Goal: Information Seeking & Learning: Learn about a topic

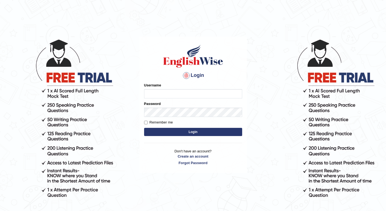
type input "1850277"
click at [186, 135] on button "Login" at bounding box center [193, 132] width 98 height 8
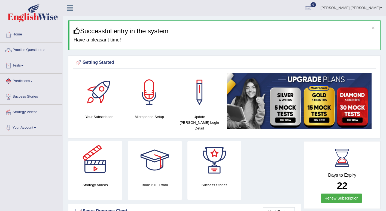
click at [46, 47] on link "Practice Questions" at bounding box center [31, 50] width 62 height 14
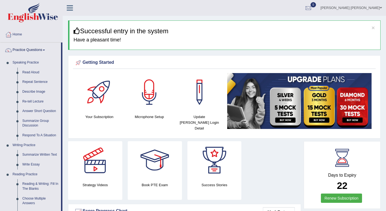
click at [34, 72] on link "Read Aloud" at bounding box center [40, 73] width 41 height 10
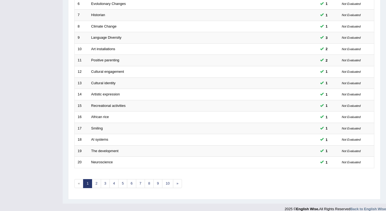
scroll to position [150, 0]
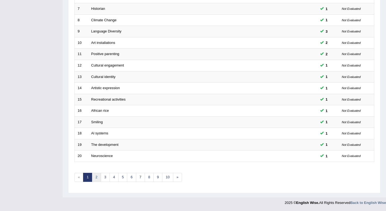
click at [97, 178] on link "2" at bounding box center [96, 177] width 9 height 9
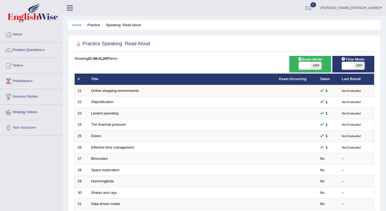
click at [98, 158] on link "Binoculars" at bounding box center [99, 159] width 17 height 4
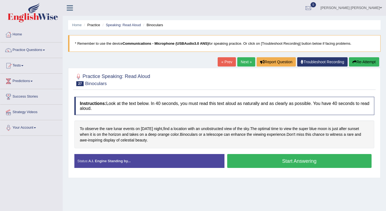
click at [254, 190] on div "Home Practice Speaking: Read Aloud Binoculars * Remember to use the device Comm…" at bounding box center [225, 136] width 324 height 273
click at [301, 165] on button "Start Answering" at bounding box center [299, 161] width 145 height 14
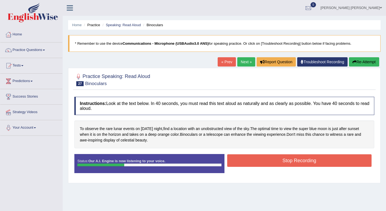
click at [301, 165] on button "Stop Recording" at bounding box center [299, 160] width 145 height 13
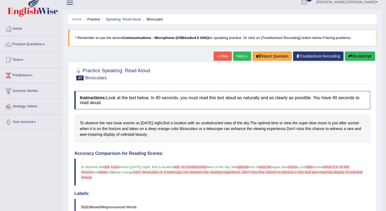
scroll to position [3, 0]
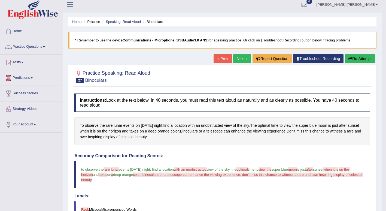
click at [353, 58] on button "Re-Attempt" at bounding box center [360, 58] width 30 height 9
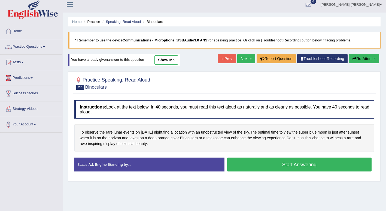
click at [261, 167] on button "Start Answering" at bounding box center [299, 165] width 145 height 14
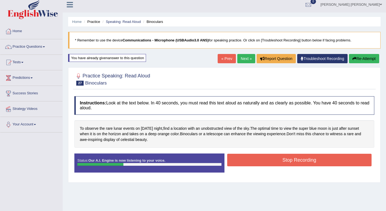
click at [257, 154] on button "Stop Recording" at bounding box center [299, 160] width 145 height 13
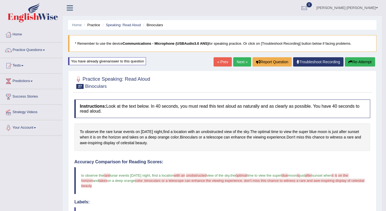
click at [241, 62] on link "Next »" at bounding box center [242, 61] width 18 height 9
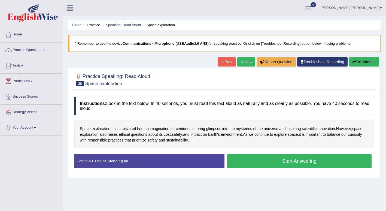
click at [252, 164] on button "Start Answering" at bounding box center [299, 161] width 145 height 14
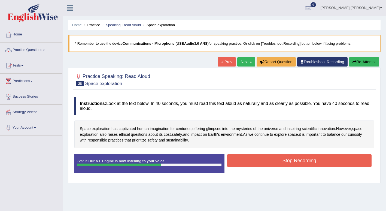
click at [255, 161] on button "Stop Recording" at bounding box center [299, 160] width 145 height 13
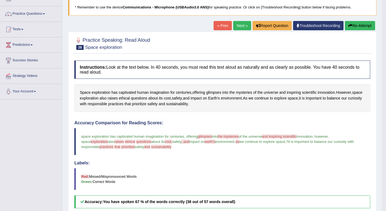
scroll to position [36, 0]
click at [239, 24] on link "Next »" at bounding box center [242, 25] width 18 height 9
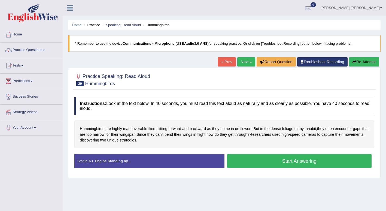
click at [250, 159] on button "Start Answering" at bounding box center [299, 161] width 145 height 14
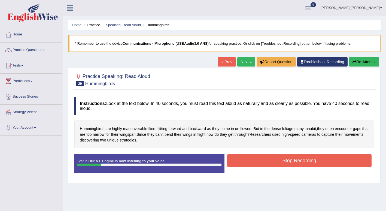
click at [263, 160] on button "Stop Recording" at bounding box center [299, 160] width 145 height 13
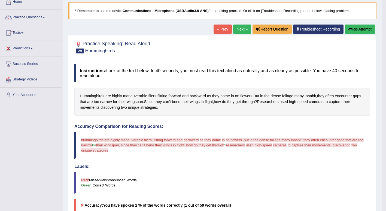
scroll to position [27, 0]
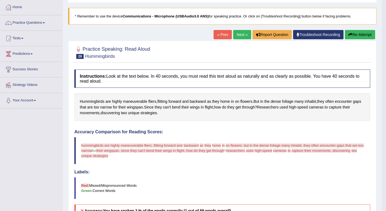
click at [361, 34] on button "Re-Attempt" at bounding box center [360, 34] width 30 height 9
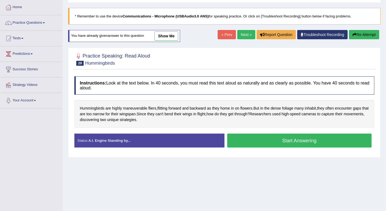
click at [283, 142] on button "Start Answering" at bounding box center [299, 141] width 145 height 14
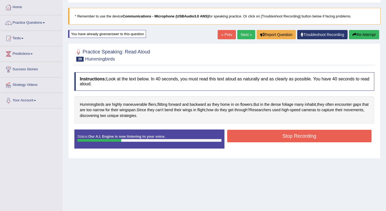
click at [282, 137] on button "Stop Recording" at bounding box center [299, 136] width 145 height 13
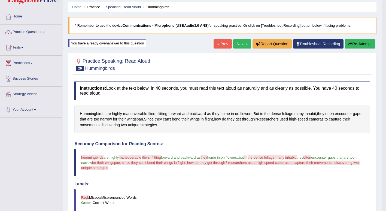
scroll to position [18, 0]
click at [241, 43] on link "Next »" at bounding box center [242, 44] width 18 height 9
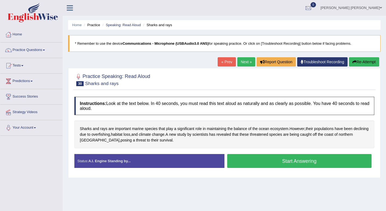
click at [266, 158] on button "Start Answering" at bounding box center [299, 161] width 145 height 14
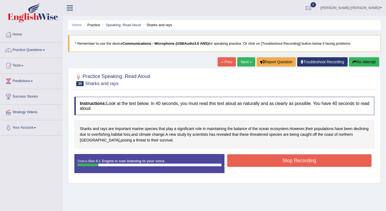
click at [266, 158] on button "Stop Recording" at bounding box center [299, 160] width 145 height 13
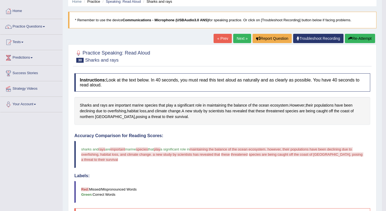
scroll to position [23, 0]
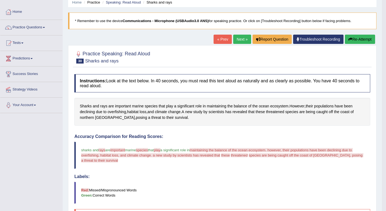
click at [364, 39] on button "Re-Attempt" at bounding box center [360, 39] width 30 height 9
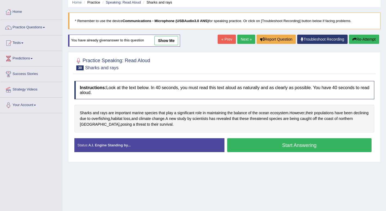
click at [277, 142] on button "Start Answering" at bounding box center [299, 145] width 145 height 14
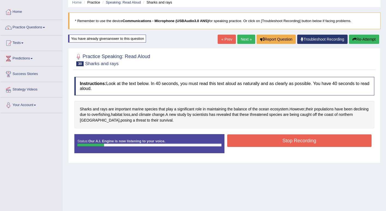
click at [302, 147] on div "Stop Recording" at bounding box center [300, 141] width 150 height 14
click at [301, 145] on button "Stop Recording" at bounding box center [299, 140] width 145 height 13
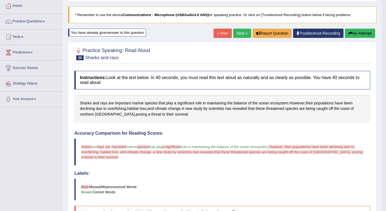
scroll to position [29, 0]
click at [236, 31] on link "Next »" at bounding box center [242, 33] width 18 height 9
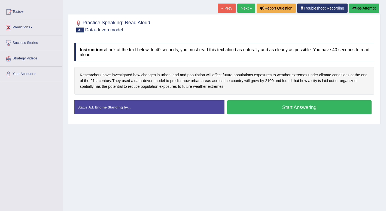
scroll to position [56, 0]
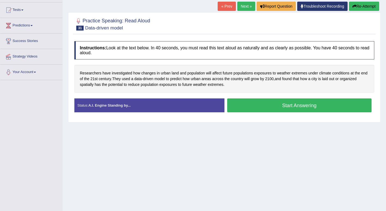
click at [248, 104] on button "Start Answering" at bounding box center [299, 105] width 145 height 14
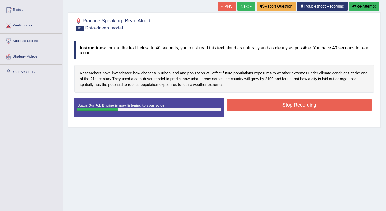
click at [253, 104] on button "Stop Recording" at bounding box center [299, 105] width 145 height 13
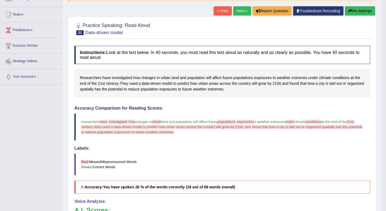
scroll to position [48, 0]
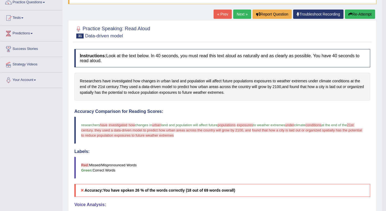
click at [354, 13] on button "Re-Attempt" at bounding box center [360, 14] width 30 height 9
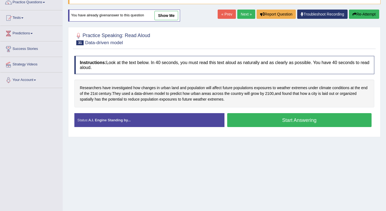
click at [279, 116] on button "Start Answering" at bounding box center [299, 120] width 145 height 14
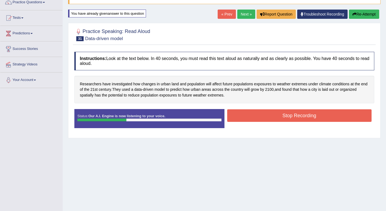
click at [277, 115] on button "Stop Recording" at bounding box center [299, 115] width 145 height 13
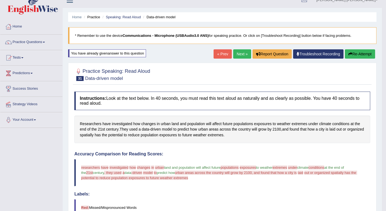
scroll to position [7, 0]
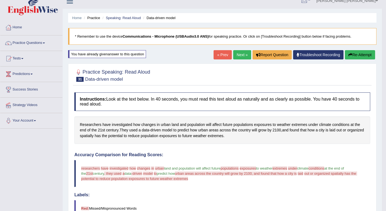
click at [45, 43] on span at bounding box center [44, 43] width 2 height 1
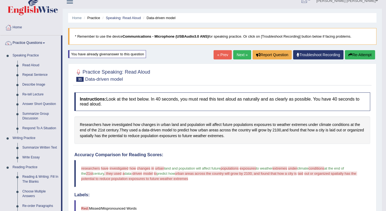
click at [241, 53] on link "Next »" at bounding box center [242, 54] width 18 height 9
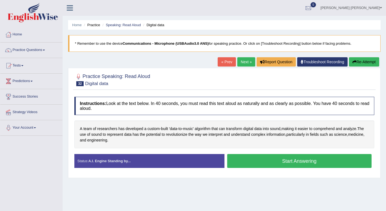
click at [267, 159] on button "Start Answering" at bounding box center [299, 161] width 145 height 14
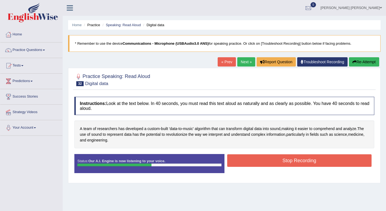
click at [267, 159] on button "Stop Recording" at bounding box center [299, 160] width 145 height 13
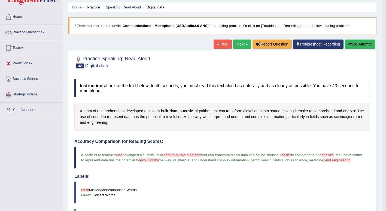
scroll to position [17, 0]
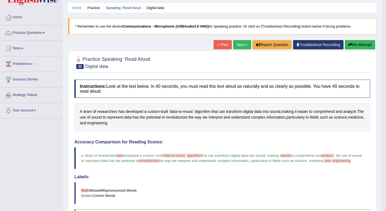
click at [239, 45] on link "Next »" at bounding box center [242, 44] width 18 height 9
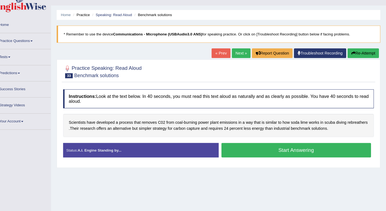
scroll to position [4, 0]
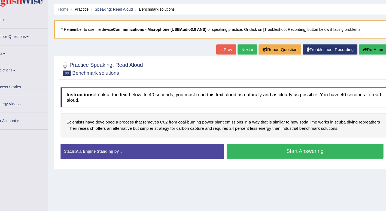
click at [261, 152] on button "Start Answering" at bounding box center [299, 152] width 145 height 14
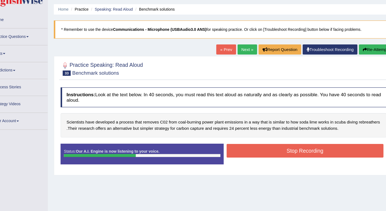
click at [261, 152] on button "Stop Recording" at bounding box center [299, 151] width 145 height 13
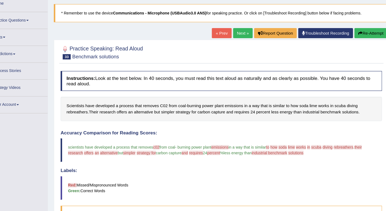
scroll to position [25, 0]
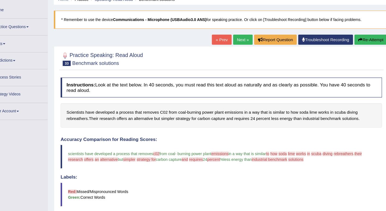
click at [242, 37] on link "Next »" at bounding box center [242, 36] width 18 height 9
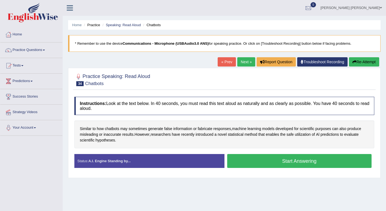
click at [250, 158] on button "Start Answering" at bounding box center [299, 161] width 145 height 14
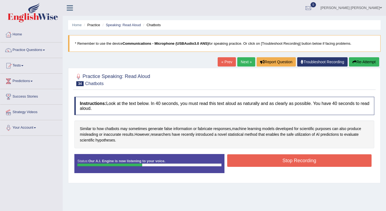
click at [250, 158] on button "Stop Recording" at bounding box center [299, 160] width 145 height 13
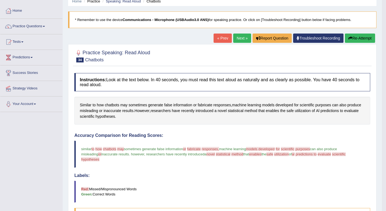
scroll to position [22, 0]
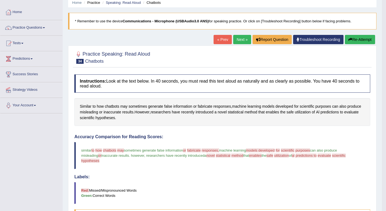
click at [357, 40] on button "Re-Attempt" at bounding box center [360, 39] width 30 height 9
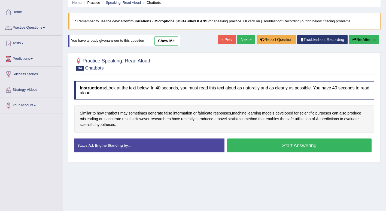
click at [262, 146] on button "Start Answering" at bounding box center [299, 146] width 145 height 14
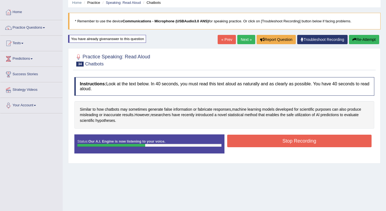
click at [292, 141] on button "Stop Recording" at bounding box center [299, 141] width 145 height 13
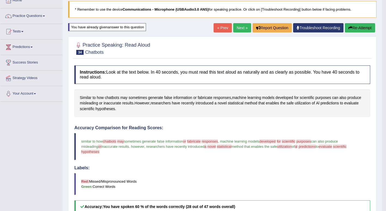
scroll to position [31, 0]
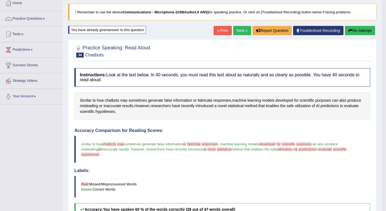
click at [242, 32] on link "Next »" at bounding box center [242, 30] width 18 height 9
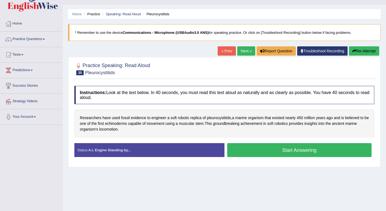
scroll to position [10, 0]
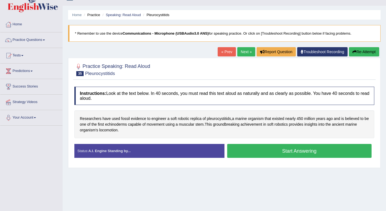
click at [249, 150] on button "Start Answering" at bounding box center [299, 151] width 145 height 14
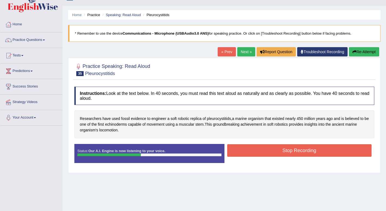
click at [249, 150] on button "Stop Recording" at bounding box center [299, 150] width 145 height 13
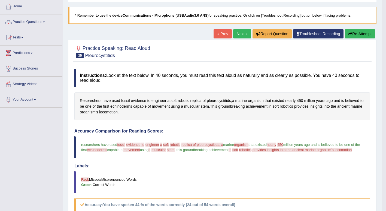
scroll to position [25, 0]
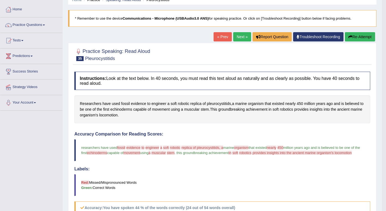
click at [239, 38] on link "Next »" at bounding box center [242, 36] width 18 height 9
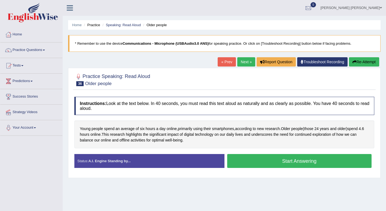
click at [243, 158] on button "Start Answering" at bounding box center [299, 161] width 145 height 14
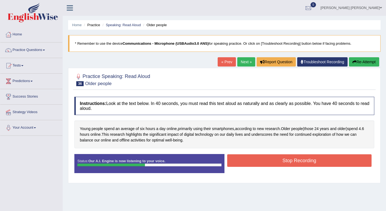
click at [254, 159] on button "Stop Recording" at bounding box center [299, 160] width 145 height 13
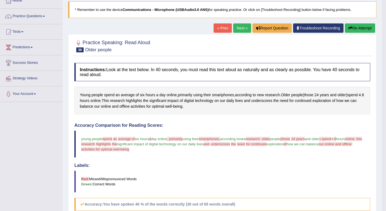
scroll to position [30, 0]
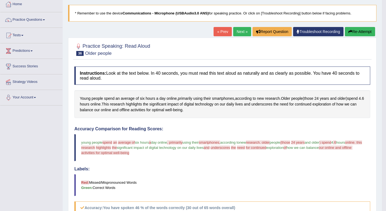
click at [242, 35] on link "Next »" at bounding box center [242, 31] width 18 height 9
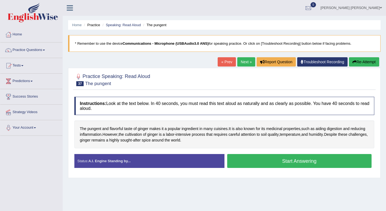
click at [255, 161] on button "Start Answering" at bounding box center [299, 161] width 145 height 14
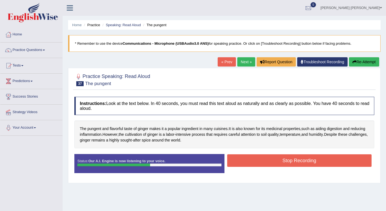
click at [255, 161] on button "Stop Recording" at bounding box center [299, 160] width 145 height 13
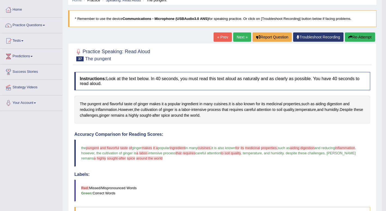
scroll to position [24, 0]
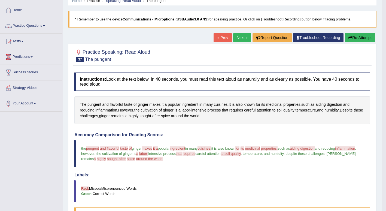
click at [359, 37] on button "Re-Attempt" at bounding box center [360, 37] width 30 height 9
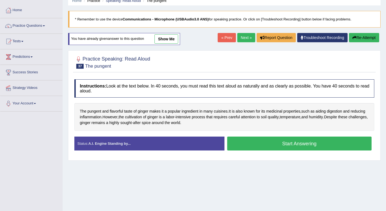
click at [256, 143] on button "Start Answering" at bounding box center [299, 144] width 145 height 14
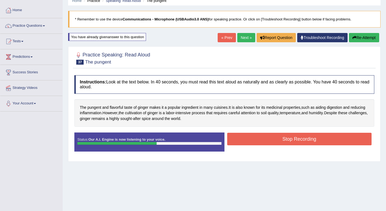
click at [264, 137] on button "Stop Recording" at bounding box center [299, 139] width 145 height 13
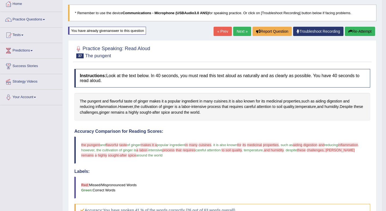
scroll to position [27, 0]
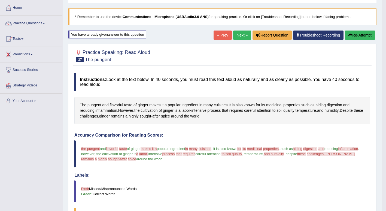
click at [241, 36] on link "Next »" at bounding box center [242, 35] width 18 height 9
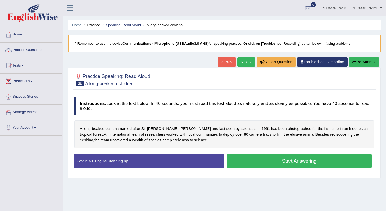
click at [253, 163] on button "Start Answering" at bounding box center [299, 161] width 145 height 14
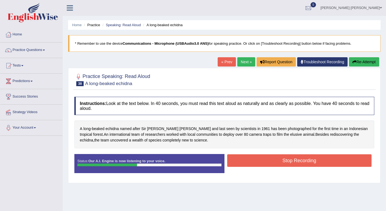
click at [254, 162] on button "Stop Recording" at bounding box center [299, 160] width 145 height 13
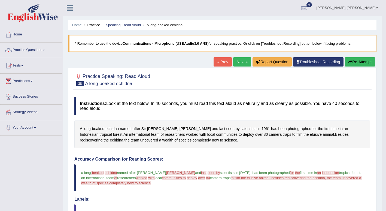
click at [352, 62] on icon "button" at bounding box center [351, 62] width 4 height 4
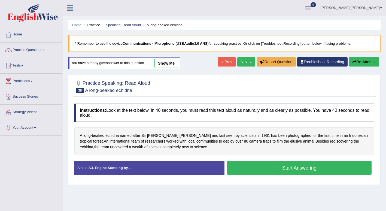
click at [269, 169] on button "Start Answering" at bounding box center [299, 168] width 145 height 14
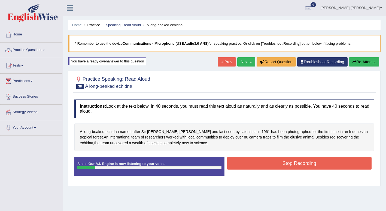
click at [283, 161] on button "Stop Recording" at bounding box center [299, 163] width 145 height 13
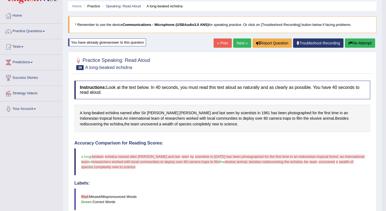
scroll to position [19, 0]
click at [358, 45] on button "Re-Attempt" at bounding box center [360, 43] width 30 height 9
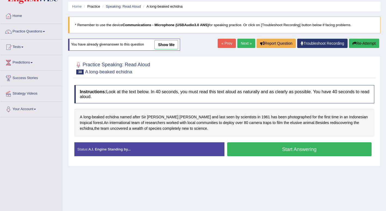
click at [246, 149] on button "Start Answering" at bounding box center [299, 149] width 145 height 14
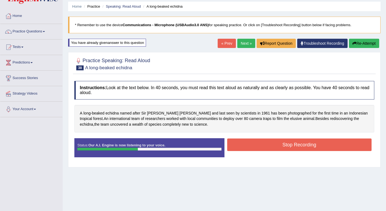
click at [266, 147] on button "Stop Recording" at bounding box center [299, 145] width 145 height 13
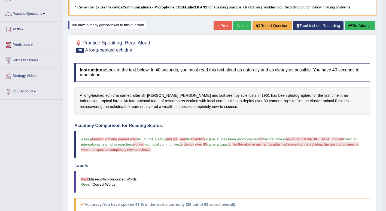
scroll to position [35, 0]
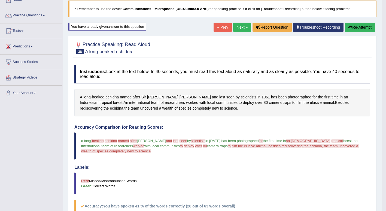
click at [244, 27] on link "Next »" at bounding box center [242, 27] width 18 height 9
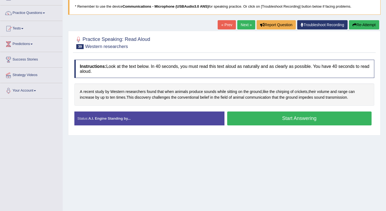
scroll to position [44, 0]
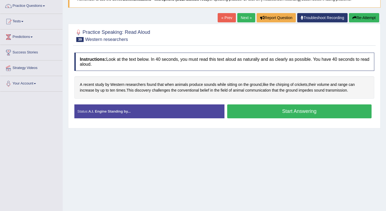
click at [254, 104] on div "Created with Highcharts 7.1.2 Great Too slow Too fast Time Speech pace meter: 0…" at bounding box center [301, 104] width 153 height 0
click at [295, 112] on button "Start Answering" at bounding box center [299, 111] width 145 height 14
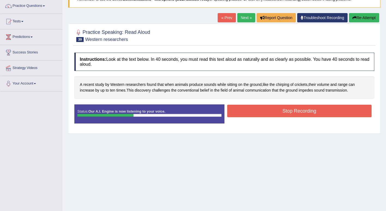
click at [319, 109] on button "Stop Recording" at bounding box center [299, 111] width 145 height 13
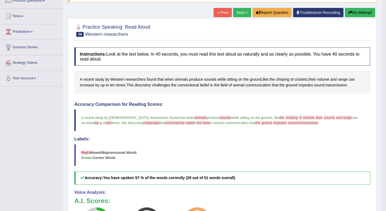
scroll to position [47, 0]
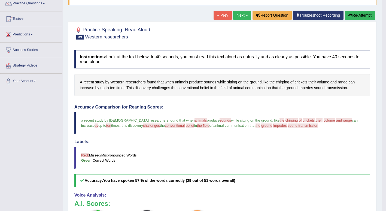
click at [238, 14] on link "Next »" at bounding box center [242, 15] width 18 height 9
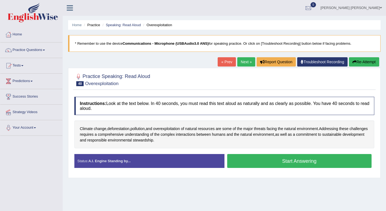
click at [296, 158] on button "Start Answering" at bounding box center [299, 161] width 145 height 14
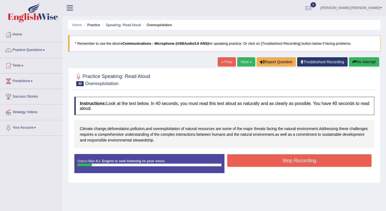
click at [368, 60] on button "Re-Attempt" at bounding box center [364, 61] width 30 height 9
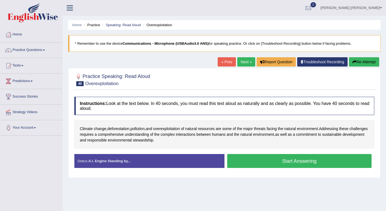
click at [255, 160] on button "Start Answering" at bounding box center [299, 161] width 145 height 14
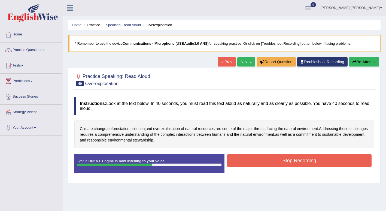
click at [294, 161] on button "Stop Recording" at bounding box center [299, 160] width 145 height 13
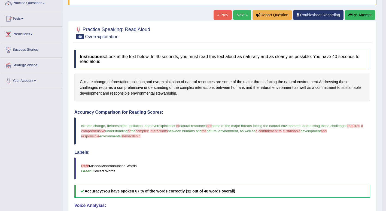
scroll to position [47, 0]
click at [362, 13] on button "Re-Attempt" at bounding box center [360, 15] width 30 height 9
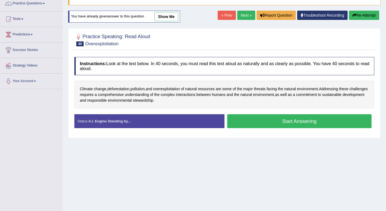
click at [272, 122] on button "Start Answering" at bounding box center [299, 121] width 145 height 14
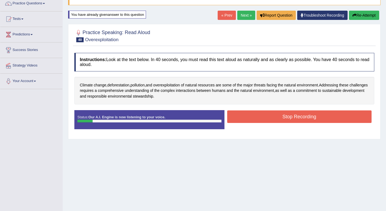
click at [355, 15] on icon "button" at bounding box center [355, 15] width 4 height 4
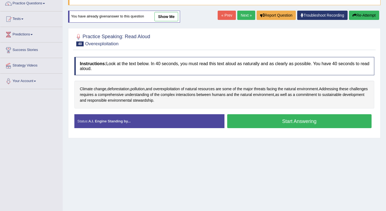
click at [245, 122] on button "Start Answering" at bounding box center [299, 121] width 145 height 14
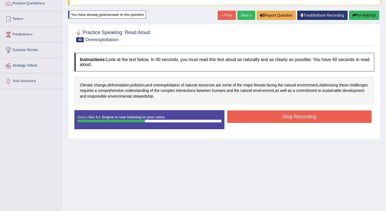
click at [280, 117] on button "Stop Recording" at bounding box center [299, 116] width 145 height 13
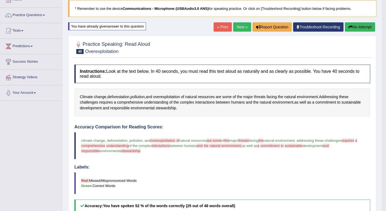
scroll to position [35, 0]
click at [359, 26] on button "Re-Attempt" at bounding box center [360, 26] width 30 height 9
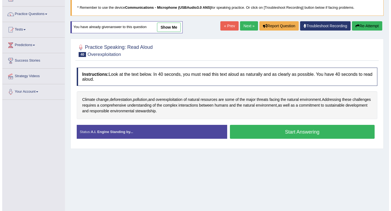
scroll to position [35, 0]
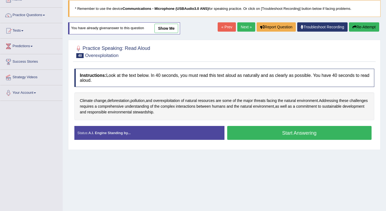
click at [245, 134] on button "Start Answering" at bounding box center [299, 133] width 145 height 14
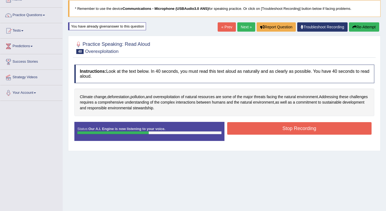
click at [313, 122] on div "Start Answering" at bounding box center [300, 122] width 150 height 0
click at [294, 130] on button "Stop Recording" at bounding box center [299, 128] width 145 height 13
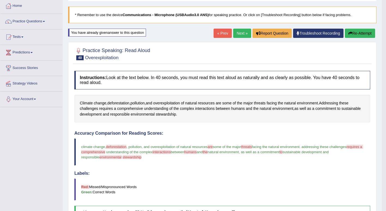
scroll to position [28, 0]
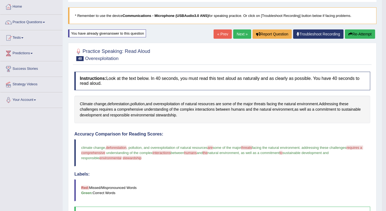
click at [358, 30] on button "Re-Attempt" at bounding box center [360, 33] width 30 height 9
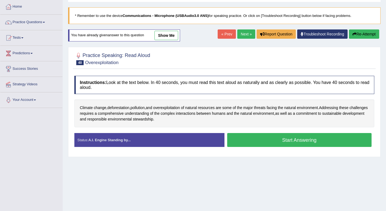
click at [297, 133] on div "Created with Highcharts 7.1.2 Great Too slow Too fast Time Speech pace meter: 0…" at bounding box center [301, 133] width 153 height 0
click at [345, 137] on button "Start Answering" at bounding box center [299, 140] width 145 height 14
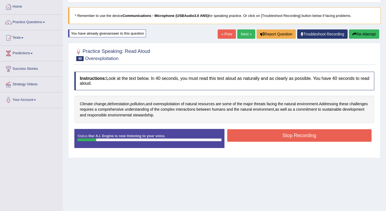
click at [348, 135] on button "Stop Recording" at bounding box center [299, 135] width 145 height 13
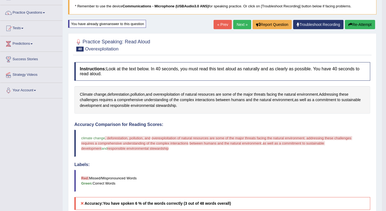
scroll to position [37, 0]
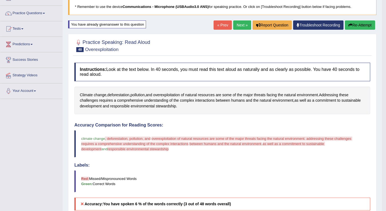
click at [362, 27] on button "Re-Attempt" at bounding box center [360, 24] width 30 height 9
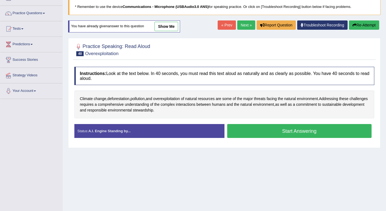
click at [351, 130] on button "Start Answering" at bounding box center [299, 131] width 145 height 14
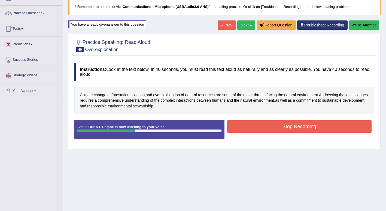
click at [343, 126] on button "Stop Recording" at bounding box center [299, 126] width 145 height 13
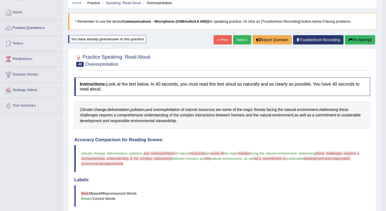
scroll to position [22, 0]
click at [241, 39] on link "Next »" at bounding box center [242, 39] width 18 height 9
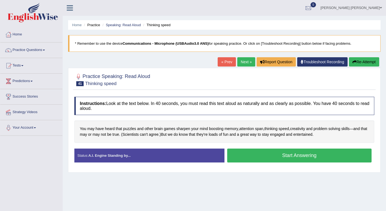
click at [351, 152] on button "Start Answering" at bounding box center [299, 156] width 145 height 14
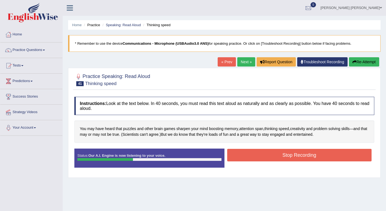
click at [350, 154] on button "Stop Recording" at bounding box center [299, 155] width 145 height 13
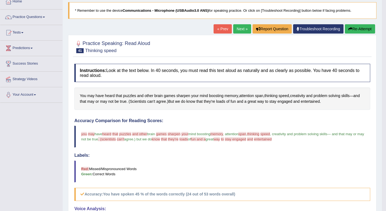
scroll to position [33, 0]
click at [360, 28] on button "Re-Attempt" at bounding box center [360, 28] width 30 height 9
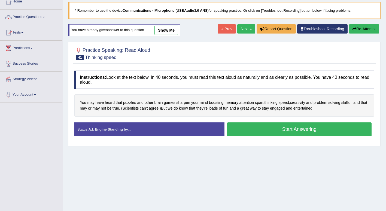
click at [349, 127] on button "Start Answering" at bounding box center [299, 129] width 145 height 14
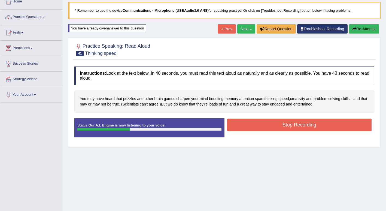
click at [349, 123] on button "Stop Recording" at bounding box center [299, 125] width 145 height 13
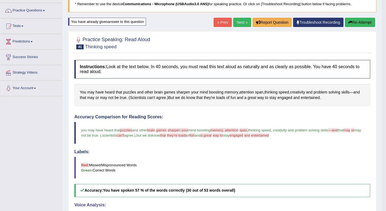
scroll to position [39, 0]
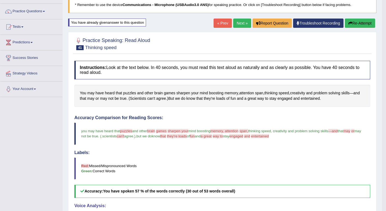
click at [363, 23] on button "Re-Attempt" at bounding box center [360, 23] width 30 height 9
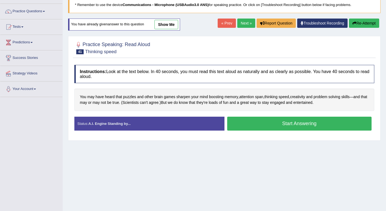
click at [349, 124] on button "Start Answering" at bounding box center [299, 124] width 145 height 14
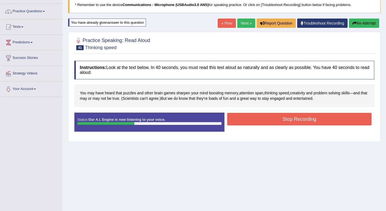
click at [321, 118] on button "Stop Recording" at bounding box center [299, 119] width 145 height 13
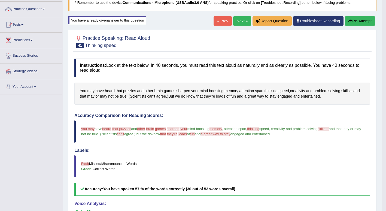
scroll to position [37, 0]
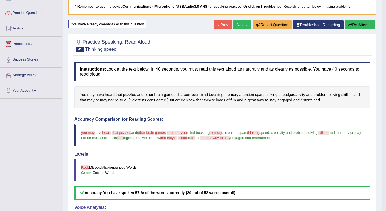
click at [238, 28] on link "Next »" at bounding box center [242, 24] width 18 height 9
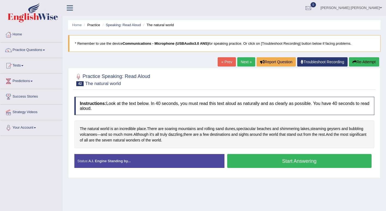
click at [334, 154] on div "Created with Highcharts 7.1.2 Great Too slow Too fast Time Speech pace meter: 0…" at bounding box center [301, 154] width 153 height 0
click at [337, 154] on div "Created with Highcharts 7.1.2 Great Too slow Too fast Time Speech pace meter: 0…" at bounding box center [301, 154] width 153 height 0
click at [329, 160] on button "Start Answering" at bounding box center [299, 161] width 145 height 14
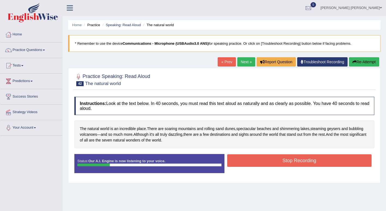
click at [339, 158] on button "Stop Recording" at bounding box center [299, 160] width 145 height 13
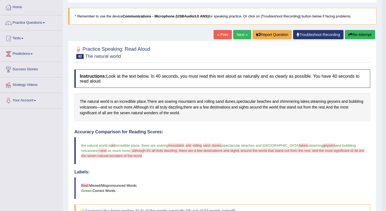
scroll to position [26, 0]
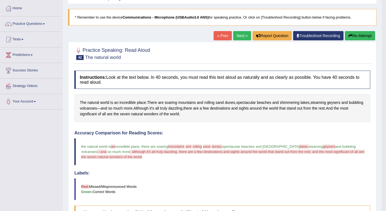
click at [357, 35] on button "Re-Attempt" at bounding box center [360, 35] width 30 height 9
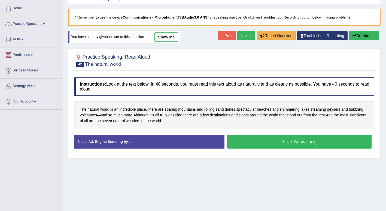
click at [324, 140] on button "Start Answering" at bounding box center [299, 142] width 145 height 14
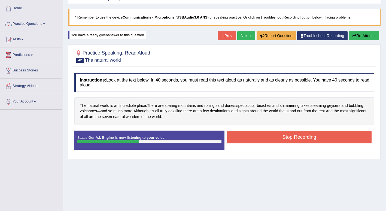
click at [332, 131] on div "Start Answering" at bounding box center [300, 131] width 150 height 0
click at [343, 134] on button "Stop Recording" at bounding box center [299, 137] width 145 height 13
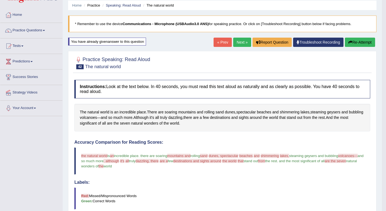
scroll to position [19, 0]
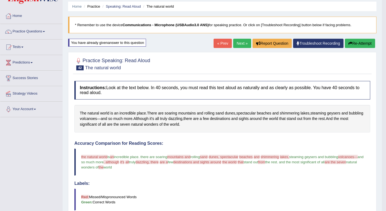
click at [362, 43] on button "Re-Attempt" at bounding box center [360, 43] width 30 height 9
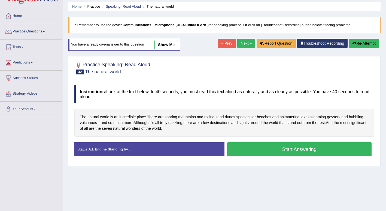
click at [333, 147] on button "Start Answering" at bounding box center [299, 149] width 145 height 14
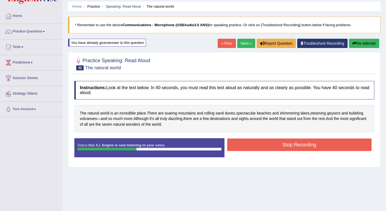
click at [333, 145] on button "Stop Recording" at bounding box center [299, 145] width 145 height 13
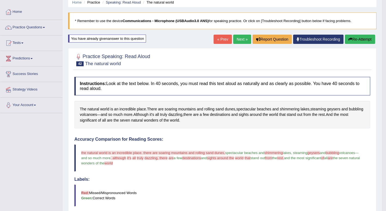
scroll to position [23, 0]
click at [240, 40] on link "Next »" at bounding box center [242, 39] width 18 height 9
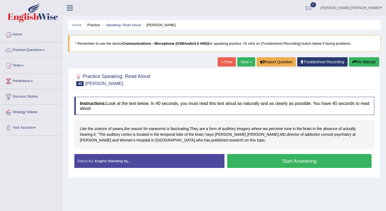
click at [260, 160] on button "Start Answering" at bounding box center [299, 161] width 145 height 14
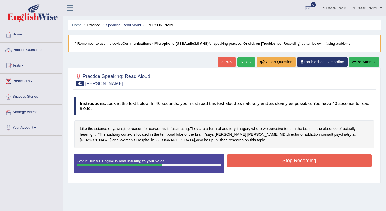
click at [267, 160] on button "Stop Recording" at bounding box center [299, 160] width 145 height 13
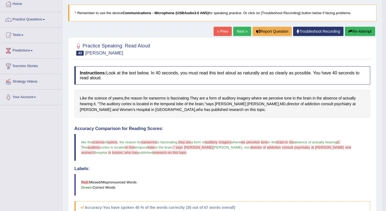
scroll to position [28, 0]
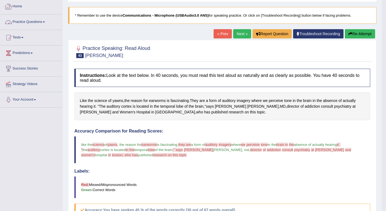
click at [44, 22] on span at bounding box center [44, 22] width 2 height 1
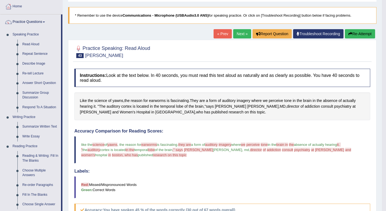
click at [36, 53] on link "Repeat Sentence" at bounding box center [40, 54] width 41 height 10
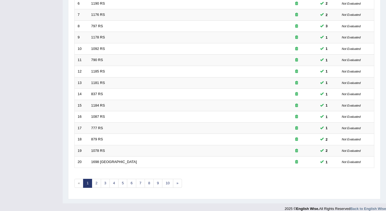
scroll to position [150, 0]
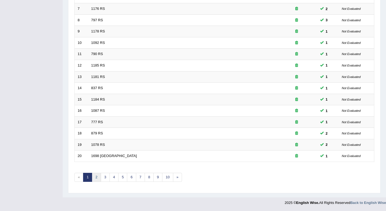
click at [96, 178] on link "2" at bounding box center [96, 177] width 9 height 9
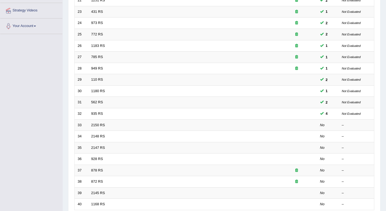
scroll to position [101, 0]
click at [296, 67] on icon at bounding box center [297, 69] width 3 height 4
click at [278, 70] on td at bounding box center [297, 68] width 41 height 11
click at [99, 69] on link "949 RS" at bounding box center [97, 69] width 12 height 4
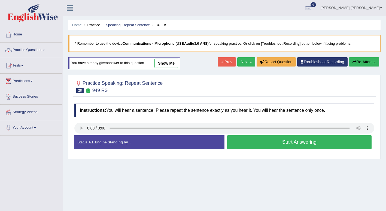
click at [266, 145] on button "Start Answering" at bounding box center [299, 142] width 145 height 14
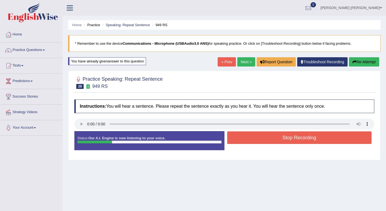
click at [265, 136] on button "Stop Recording" at bounding box center [299, 137] width 145 height 13
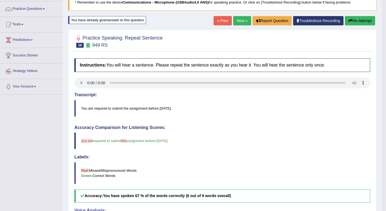
scroll to position [41, 0]
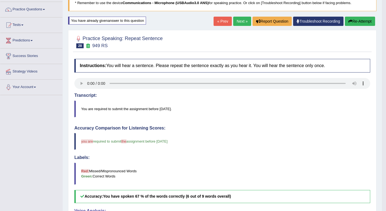
click at [351, 20] on icon "button" at bounding box center [351, 21] width 4 height 4
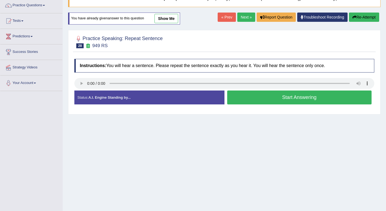
click at [286, 98] on button "Start Answering" at bounding box center [299, 98] width 145 height 14
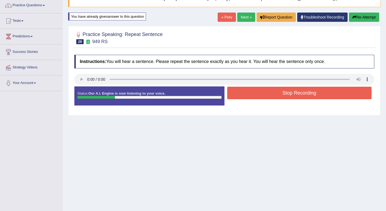
click at [286, 98] on button "Stop Recording" at bounding box center [299, 93] width 145 height 13
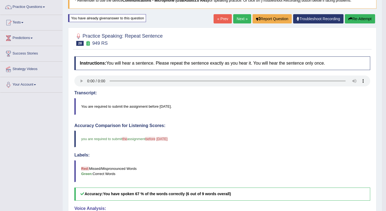
scroll to position [43, 0]
click at [363, 22] on button "Re-Attempt" at bounding box center [360, 18] width 30 height 9
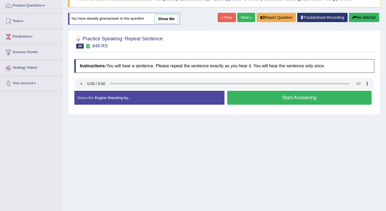
click at [312, 101] on button "Start Answering" at bounding box center [299, 98] width 145 height 14
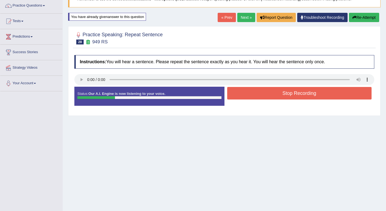
click at [309, 96] on button "Stop Recording" at bounding box center [299, 93] width 145 height 13
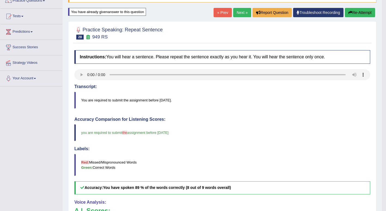
scroll to position [48, 0]
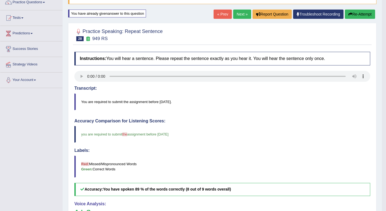
click at [239, 17] on link "Next »" at bounding box center [242, 14] width 18 height 9
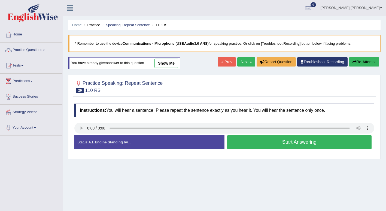
click at [259, 141] on button "Start Answering" at bounding box center [299, 142] width 145 height 14
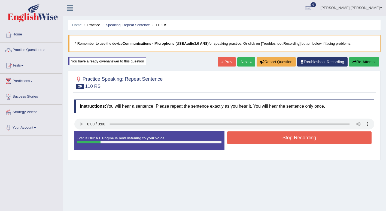
click at [259, 141] on button "Stop Recording" at bounding box center [299, 137] width 145 height 13
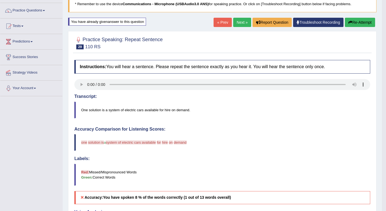
scroll to position [37, 0]
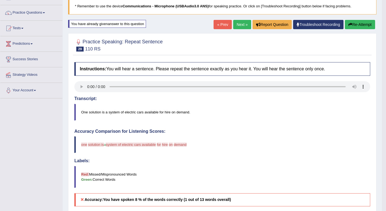
click at [350, 22] on button "Re-Attempt" at bounding box center [360, 24] width 30 height 9
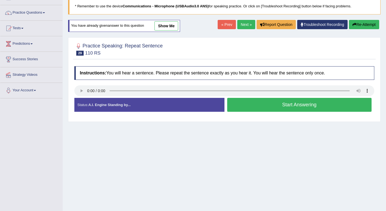
click at [302, 103] on button "Start Answering" at bounding box center [299, 105] width 145 height 14
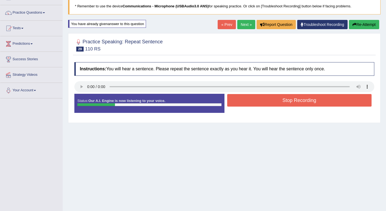
click at [302, 104] on button "Stop Recording" at bounding box center [299, 100] width 145 height 13
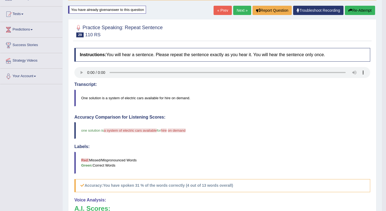
scroll to position [51, 0]
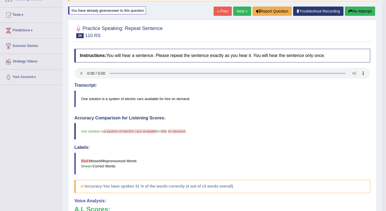
click at [238, 13] on link "Next »" at bounding box center [242, 11] width 18 height 9
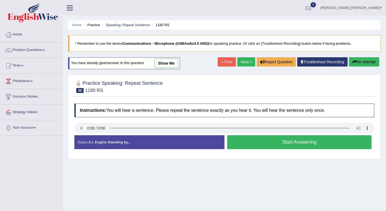
click at [266, 143] on button "Start Answering" at bounding box center [299, 142] width 145 height 14
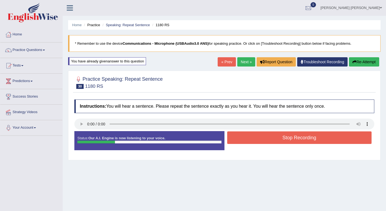
click at [266, 143] on button "Stop Recording" at bounding box center [299, 137] width 145 height 13
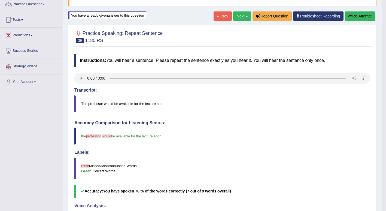
scroll to position [41, 0]
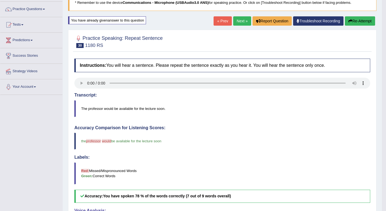
click at [241, 18] on link "Next »" at bounding box center [242, 20] width 18 height 9
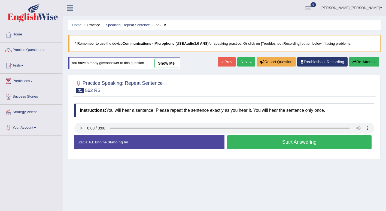
click at [278, 146] on button "Start Answering" at bounding box center [299, 142] width 145 height 14
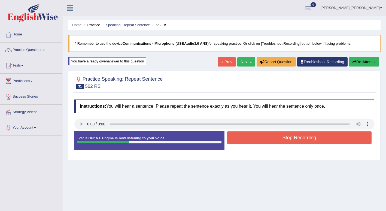
click at [277, 136] on button "Stop Recording" at bounding box center [299, 137] width 145 height 13
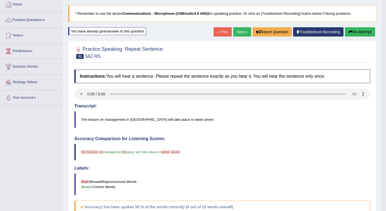
scroll to position [26, 0]
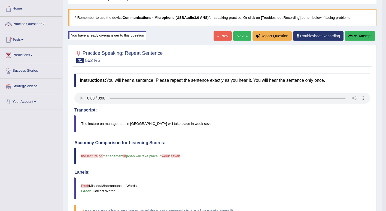
click at [242, 40] on link "Next »" at bounding box center [242, 35] width 18 height 9
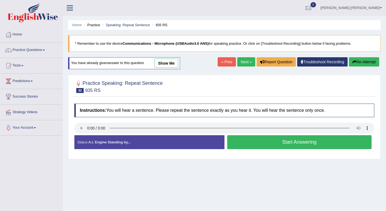
click at [242, 145] on button "Start Answering" at bounding box center [299, 142] width 145 height 14
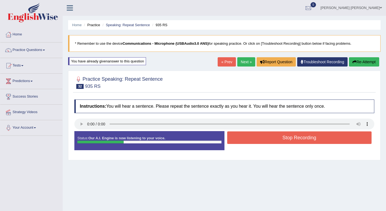
click at [252, 139] on button "Stop Recording" at bounding box center [299, 137] width 145 height 13
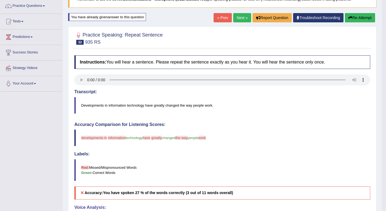
scroll to position [44, 0]
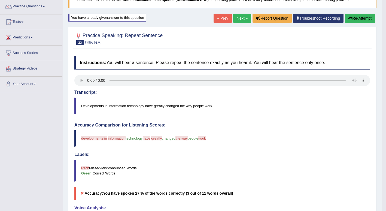
click at [242, 18] on link "Next »" at bounding box center [242, 18] width 18 height 9
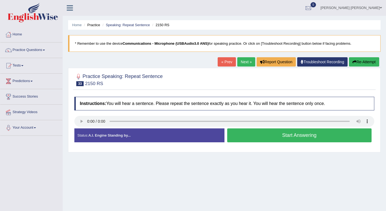
click at [265, 134] on button "Start Answering" at bounding box center [299, 135] width 145 height 14
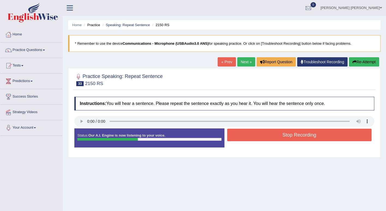
click at [265, 134] on button "Stop Recording" at bounding box center [299, 135] width 145 height 13
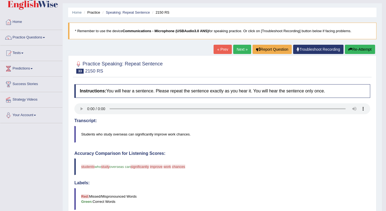
scroll to position [12, 0]
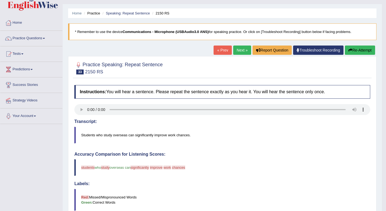
click at [241, 52] on link "Next »" at bounding box center [242, 50] width 18 height 9
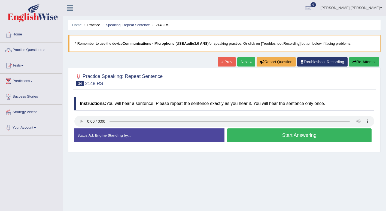
click at [259, 136] on button "Start Answering" at bounding box center [299, 135] width 145 height 14
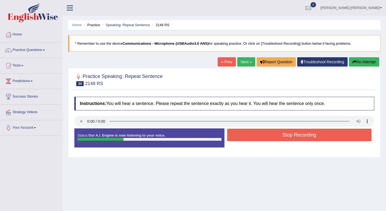
click at [259, 136] on button "Stop Recording" at bounding box center [299, 135] width 145 height 13
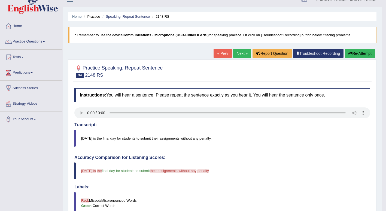
scroll to position [8, 0]
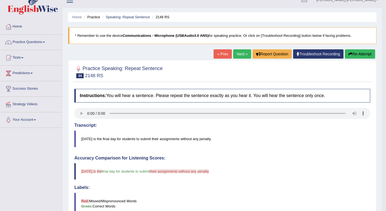
click at [240, 57] on link "Next »" at bounding box center [242, 53] width 18 height 9
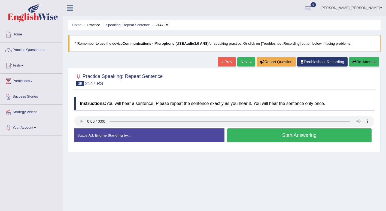
click at [255, 136] on button "Start Answering" at bounding box center [299, 135] width 145 height 14
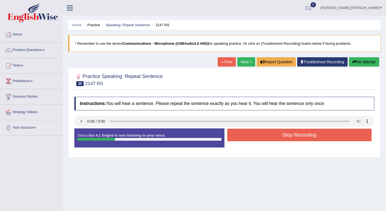
click at [255, 136] on button "Stop Recording" at bounding box center [299, 135] width 145 height 13
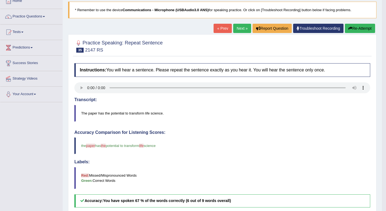
scroll to position [34, 0]
click at [244, 27] on link "Next »" at bounding box center [242, 28] width 18 height 9
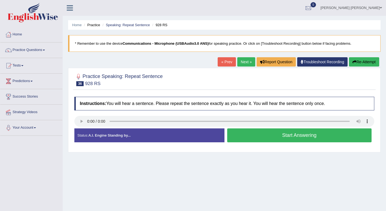
click at [253, 131] on button "Start Answering" at bounding box center [299, 135] width 145 height 14
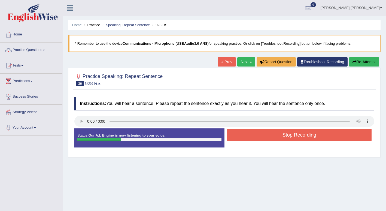
click at [253, 131] on button "Stop Recording" at bounding box center [299, 135] width 145 height 13
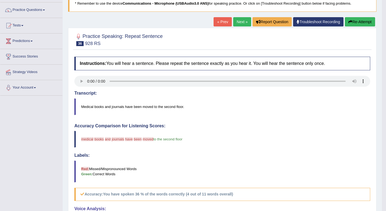
scroll to position [38, 0]
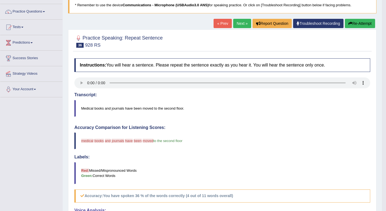
click at [243, 24] on link "Next »" at bounding box center [242, 23] width 18 height 9
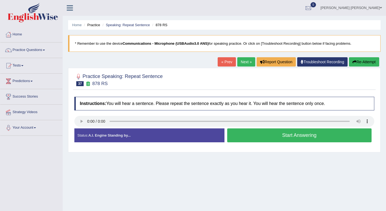
click at [251, 134] on button "Start Answering" at bounding box center [299, 135] width 145 height 14
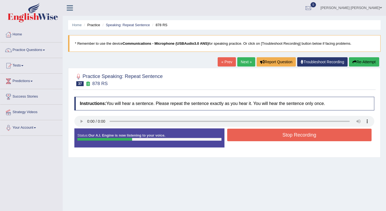
click at [251, 134] on button "Stop Recording" at bounding box center [299, 135] width 145 height 13
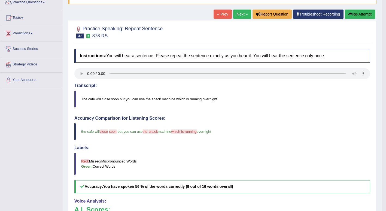
scroll to position [47, 0]
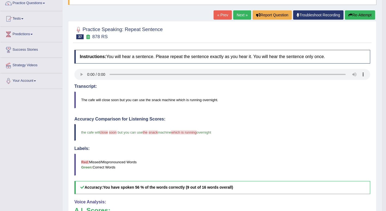
click at [237, 16] on link "Next »" at bounding box center [242, 14] width 18 height 9
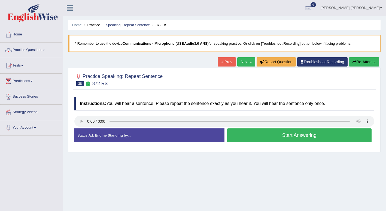
click at [256, 133] on button "Start Answering" at bounding box center [299, 135] width 145 height 14
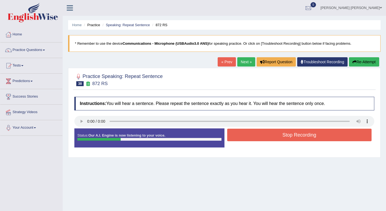
click at [256, 133] on button "Stop Recording" at bounding box center [299, 135] width 145 height 13
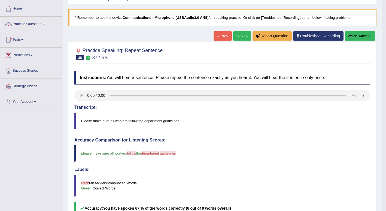
scroll to position [26, 0]
click at [236, 35] on link "Next »" at bounding box center [242, 35] width 18 height 9
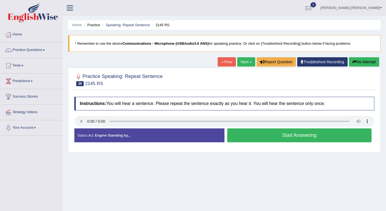
click at [82, 128] on div "Created with Highcharts 7.1.2 Too low Too high Time Pitch meter: 0 2 4 6 8 10" at bounding box center [148, 128] width 153 height 0
click at [254, 135] on button "Start Answering" at bounding box center [299, 135] width 145 height 14
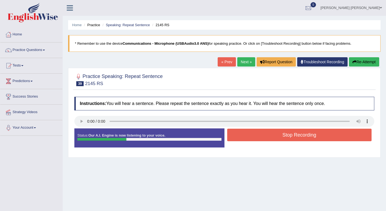
click at [254, 135] on button "Stop Recording" at bounding box center [299, 135] width 145 height 13
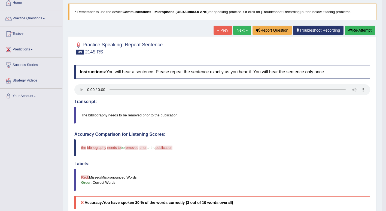
scroll to position [15, 0]
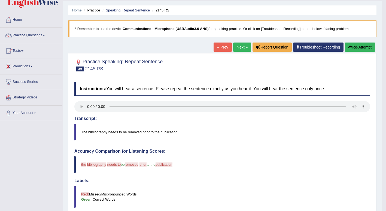
click at [237, 49] on link "Next »" at bounding box center [242, 47] width 18 height 9
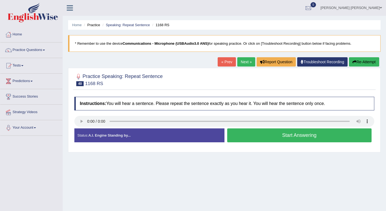
click at [256, 136] on button "Start Answering" at bounding box center [299, 135] width 145 height 14
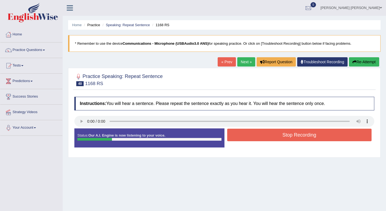
click at [256, 136] on button "Stop Recording" at bounding box center [299, 135] width 145 height 13
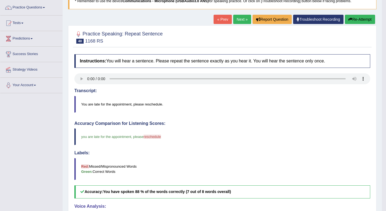
scroll to position [42, 0]
click at [352, 21] on button "Re-Attempt" at bounding box center [360, 19] width 30 height 9
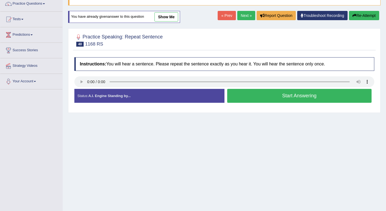
click at [82, 89] on div "Created with Highcharts 7.1.2 Too low Too high Time Pitch meter: 0 2 4 6 8 10" at bounding box center [148, 89] width 153 height 0
click at [261, 94] on button "Start Answering" at bounding box center [299, 96] width 145 height 14
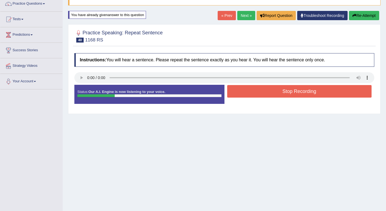
click at [261, 94] on button "Stop Recording" at bounding box center [299, 91] width 145 height 13
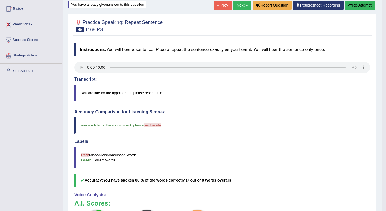
scroll to position [55, 0]
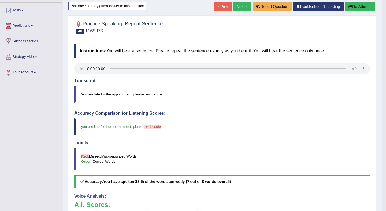
click at [365, 4] on button "Re-Attempt" at bounding box center [360, 6] width 30 height 9
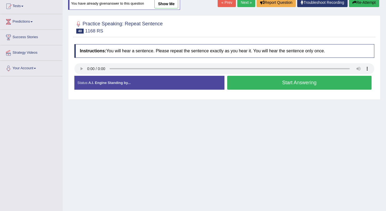
click at [304, 80] on button "Start Answering" at bounding box center [299, 83] width 145 height 14
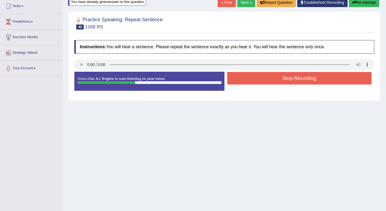
click at [304, 80] on button "Stop Recording" at bounding box center [299, 78] width 145 height 13
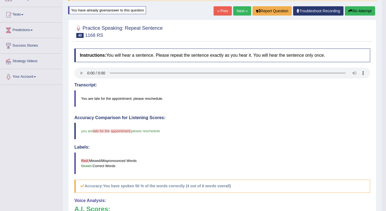
scroll to position [46, 0]
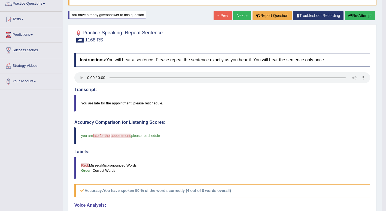
click at [358, 20] on button "Re-Attempt" at bounding box center [360, 15] width 30 height 9
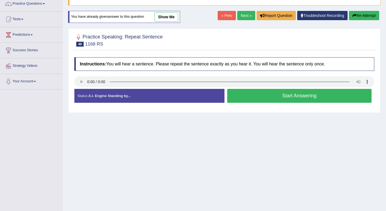
click at [289, 96] on button "Start Answering" at bounding box center [299, 96] width 145 height 14
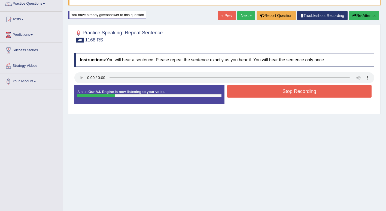
click at [268, 85] on div "Start Answering" at bounding box center [300, 85] width 150 height 0
click at [240, 96] on button "Stop Recording" at bounding box center [299, 91] width 145 height 13
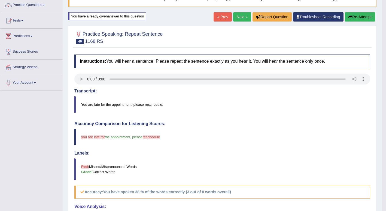
scroll to position [44, 0]
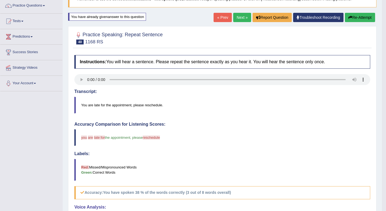
click at [361, 18] on button "Re-Attempt" at bounding box center [360, 17] width 30 height 9
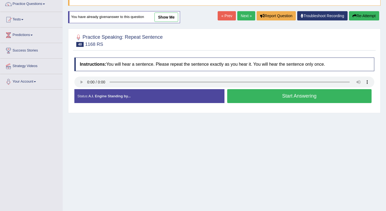
click at [300, 98] on button "Start Answering" at bounding box center [299, 96] width 145 height 14
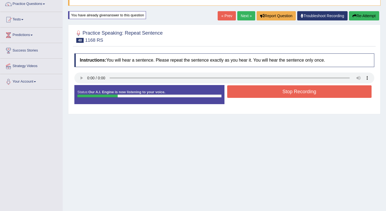
click at [256, 98] on button "Stop Recording" at bounding box center [299, 91] width 145 height 13
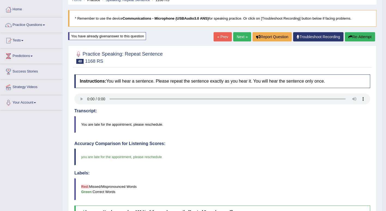
scroll to position [24, 0]
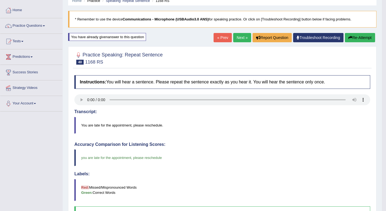
click at [239, 35] on link "Next »" at bounding box center [242, 37] width 18 height 9
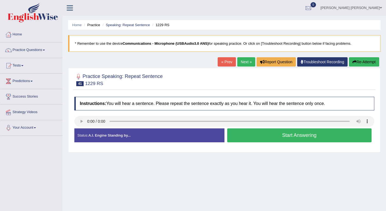
click at [327, 135] on button "Start Answering" at bounding box center [299, 135] width 145 height 14
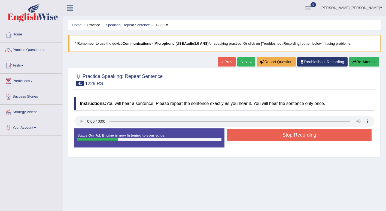
click at [327, 135] on button "Stop Recording" at bounding box center [299, 135] width 145 height 13
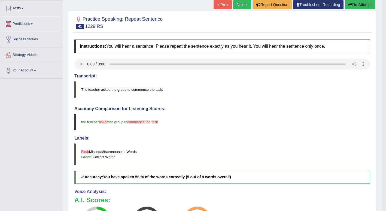
scroll to position [55, 0]
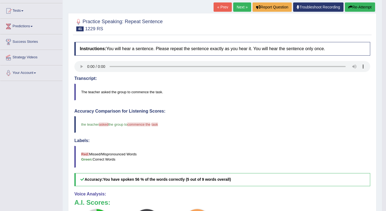
click at [243, 6] on link "Next »" at bounding box center [242, 6] width 18 height 9
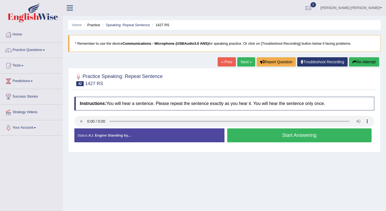
click at [312, 138] on button "Start Answering" at bounding box center [299, 135] width 145 height 14
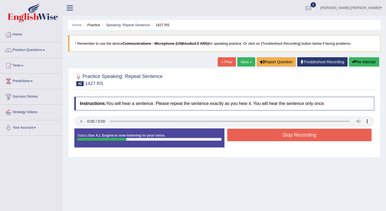
click at [310, 135] on button "Stop Recording" at bounding box center [299, 135] width 145 height 13
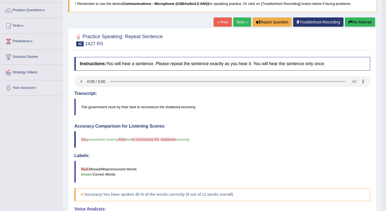
scroll to position [39, 0]
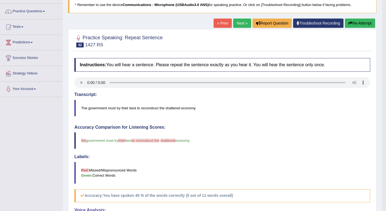
click at [241, 22] on link "Next »" at bounding box center [242, 23] width 18 height 9
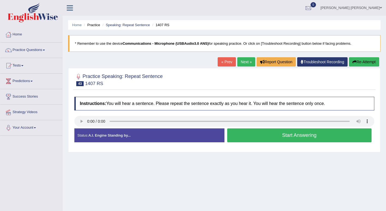
click at [78, 128] on div "Created with Highcharts 7.1.2 Too low Too high Time Pitch meter: 0 2 4 6 8 10" at bounding box center [148, 128] width 153 height 0
click at [281, 133] on button "Start Answering" at bounding box center [299, 135] width 145 height 14
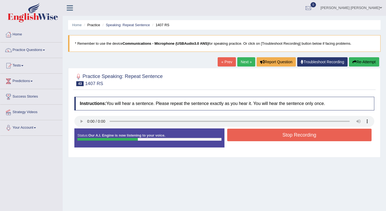
click at [293, 129] on div "Start Answering" at bounding box center [300, 128] width 150 height 0
click at [301, 140] on button "Stop Recording" at bounding box center [299, 135] width 145 height 13
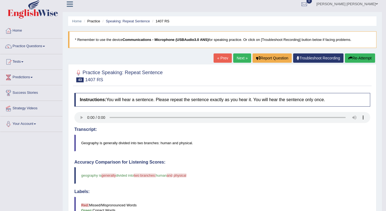
scroll to position [4, 0]
click at [239, 57] on link "Next »" at bounding box center [242, 57] width 18 height 9
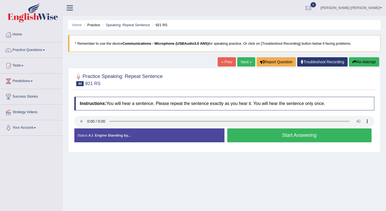
click at [80, 128] on div "Created with Highcharts 7.1.2 Too low Too high Time Pitch meter: 0 2 4 6 8 10" at bounding box center [148, 128] width 153 height 0
click at [311, 138] on button "Start Answering" at bounding box center [299, 135] width 145 height 14
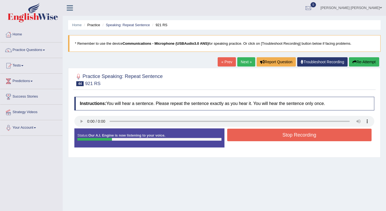
click at [310, 136] on button "Stop Recording" at bounding box center [299, 135] width 145 height 13
click at [310, 136] on div "Status: Our A.I. Engine is now listening to your voice. Start Answering Stop Re…" at bounding box center [224, 140] width 300 height 25
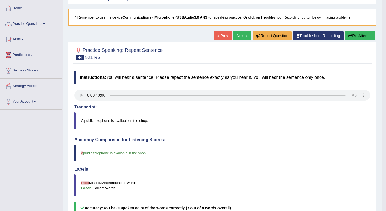
scroll to position [25, 0]
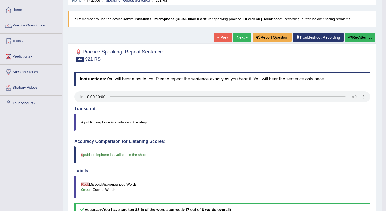
click at [241, 40] on link "Next »" at bounding box center [242, 37] width 18 height 9
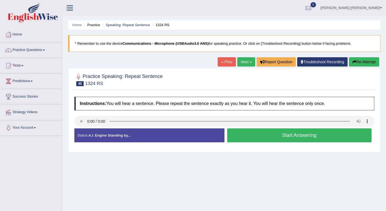
click at [306, 136] on button "Start Answering" at bounding box center [299, 135] width 145 height 14
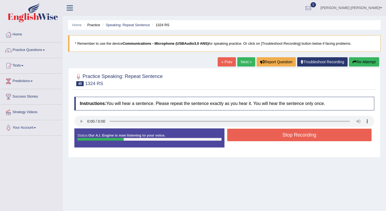
click at [314, 133] on button "Stop Recording" at bounding box center [299, 135] width 145 height 13
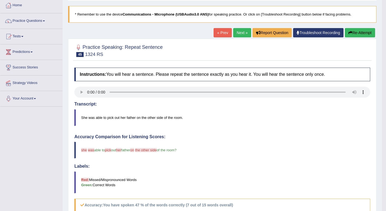
scroll to position [29, 0]
click at [240, 32] on link "Next »" at bounding box center [242, 32] width 18 height 9
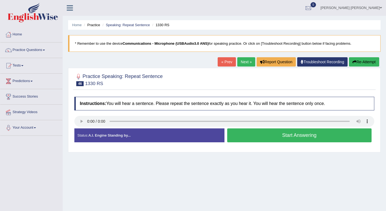
click at [310, 135] on button "Start Answering" at bounding box center [299, 135] width 145 height 14
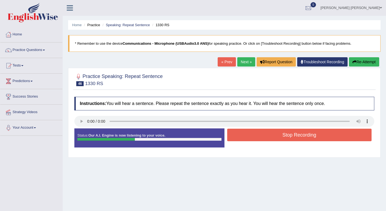
click at [292, 133] on button "Stop Recording" at bounding box center [299, 135] width 145 height 13
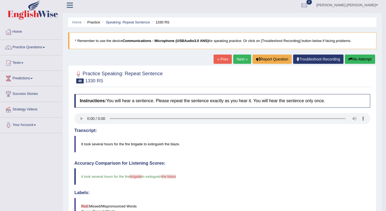
scroll to position [3, 0]
click at [240, 59] on link "Next »" at bounding box center [242, 59] width 18 height 9
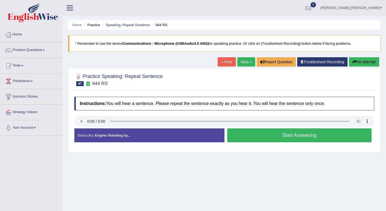
click at [271, 133] on button "Start Answering" at bounding box center [299, 135] width 145 height 14
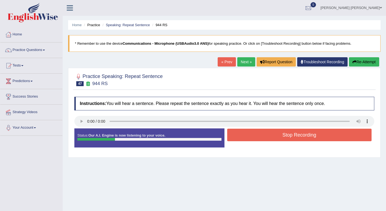
click at [321, 133] on button "Stop Recording" at bounding box center [299, 135] width 145 height 13
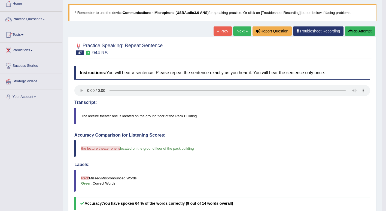
scroll to position [23, 0]
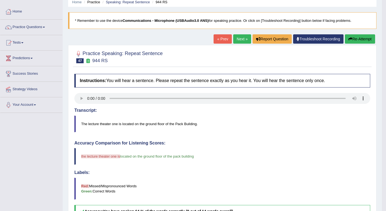
click at [239, 42] on link "Next »" at bounding box center [242, 38] width 18 height 9
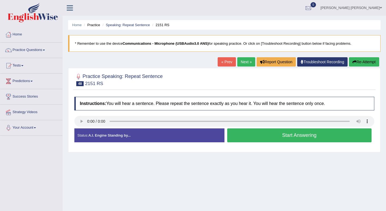
click at [291, 134] on button "Start Answering" at bounding box center [299, 135] width 145 height 14
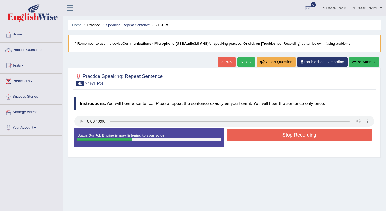
click at [291, 134] on button "Stop Recording" at bounding box center [299, 135] width 145 height 13
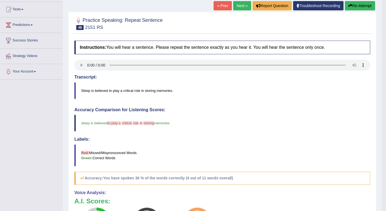
scroll to position [23, 0]
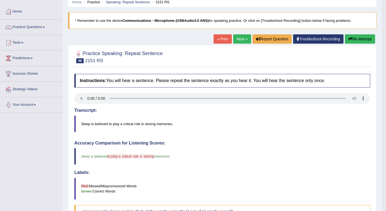
click at [240, 37] on link "Next »" at bounding box center [242, 38] width 18 height 9
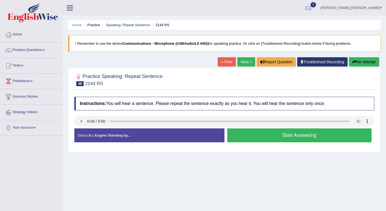
click at [291, 138] on button "Start Answering" at bounding box center [299, 135] width 145 height 14
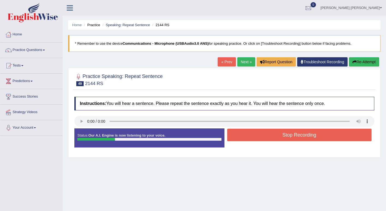
click at [291, 138] on button "Stop Recording" at bounding box center [299, 135] width 145 height 13
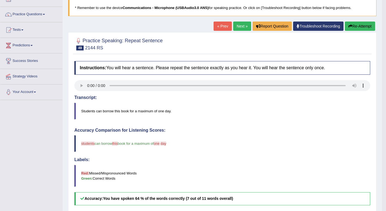
scroll to position [35, 0]
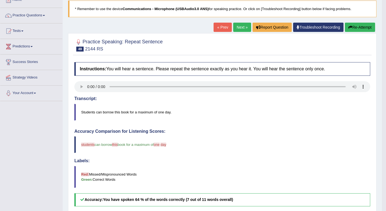
click at [236, 25] on link "Next »" at bounding box center [242, 27] width 18 height 9
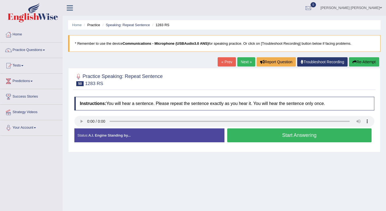
click at [249, 133] on button "Start Answering" at bounding box center [299, 135] width 145 height 14
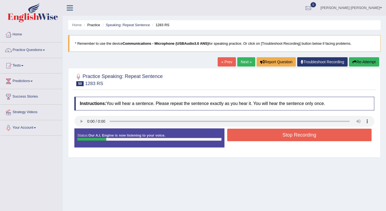
click at [296, 136] on button "Stop Recording" at bounding box center [299, 135] width 145 height 13
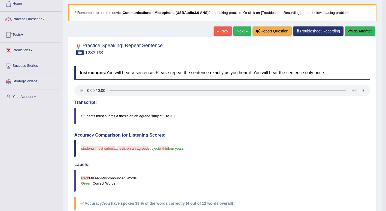
scroll to position [31, 0]
click at [241, 32] on link "Next »" at bounding box center [242, 31] width 18 height 9
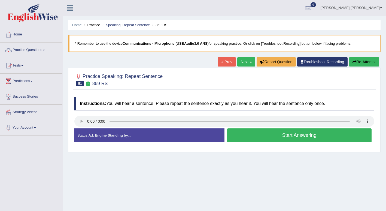
click at [290, 138] on button "Start Answering" at bounding box center [299, 135] width 145 height 14
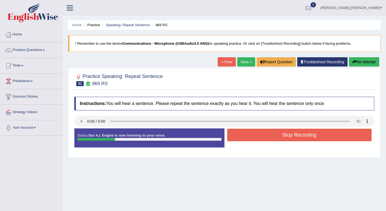
click at [307, 136] on button "Stop Recording" at bounding box center [299, 135] width 145 height 13
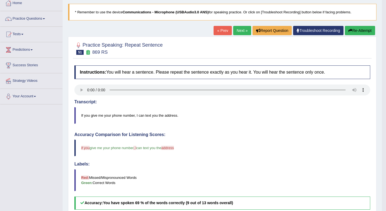
scroll to position [31, 0]
click at [240, 30] on link "Next »" at bounding box center [242, 30] width 18 height 9
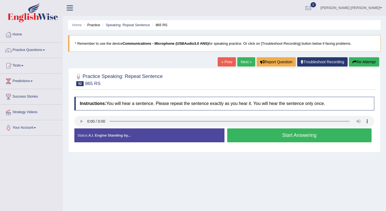
click at [319, 135] on button "Start Answering" at bounding box center [299, 135] width 145 height 14
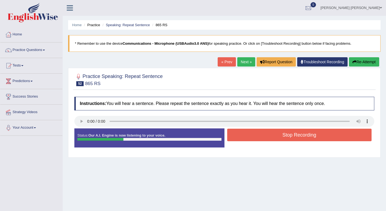
click at [319, 135] on button "Stop Recording" at bounding box center [299, 135] width 145 height 13
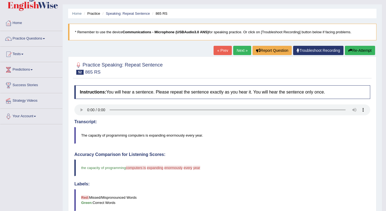
scroll to position [10, 0]
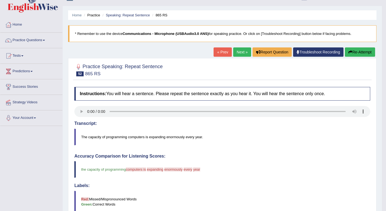
click at [241, 51] on link "Next »" at bounding box center [242, 51] width 18 height 9
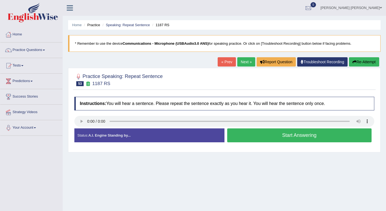
click at [309, 140] on button "Start Answering" at bounding box center [299, 135] width 145 height 14
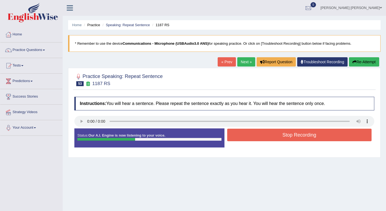
click at [309, 140] on button "Stop Recording" at bounding box center [299, 135] width 145 height 13
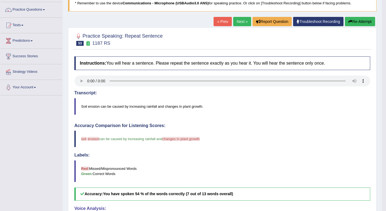
scroll to position [35, 0]
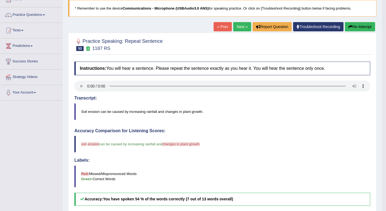
click at [238, 25] on link "Next »" at bounding box center [242, 26] width 18 height 9
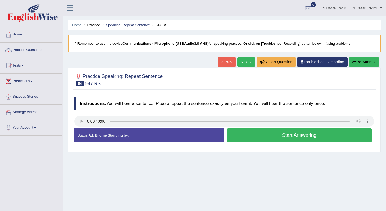
click at [255, 139] on button "Start Answering" at bounding box center [299, 135] width 145 height 14
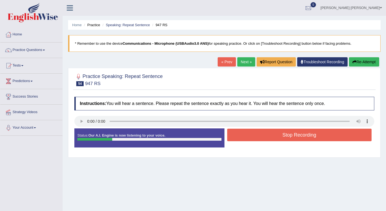
click at [255, 139] on button "Stop Recording" at bounding box center [299, 135] width 145 height 13
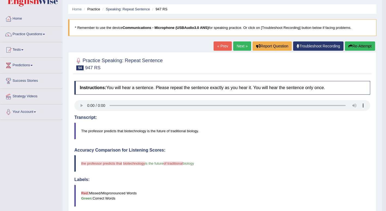
scroll to position [15, 0]
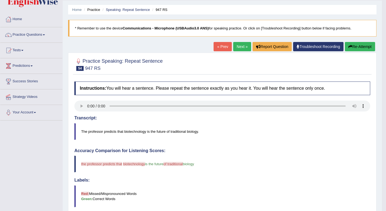
click at [45, 35] on span at bounding box center [44, 34] width 2 height 1
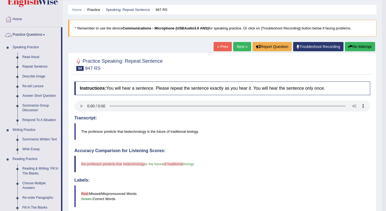
click at [37, 77] on link "Describe Image" at bounding box center [40, 77] width 41 height 10
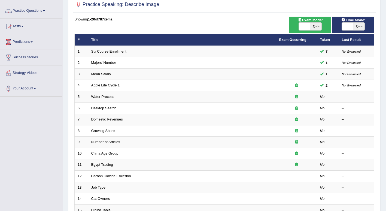
scroll to position [53, 0]
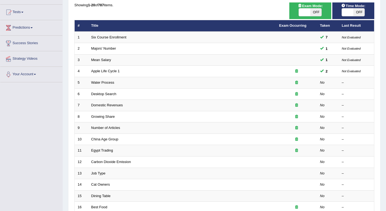
click at [297, 82] on icon at bounding box center [297, 83] width 3 height 4
click at [109, 82] on link "Water Process" at bounding box center [102, 82] width 23 height 4
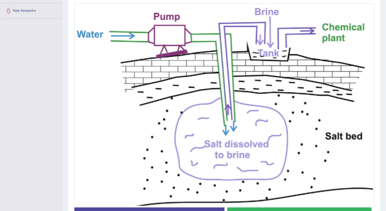
scroll to position [118, 0]
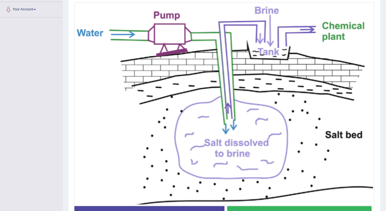
click at [267, 208] on button "Start Answering" at bounding box center [299, 213] width 145 height 14
click at [262, 208] on button "Stop Recording" at bounding box center [299, 212] width 145 height 13
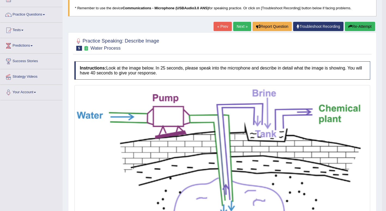
scroll to position [35, 0]
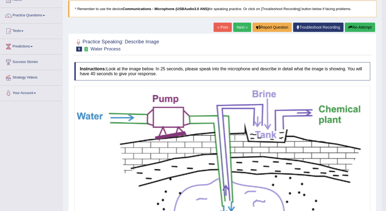
click at [240, 23] on link "Next »" at bounding box center [242, 27] width 18 height 9
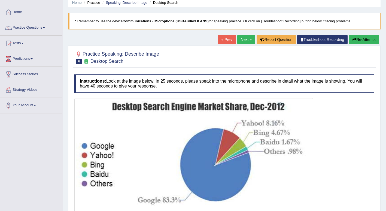
scroll to position [75, 0]
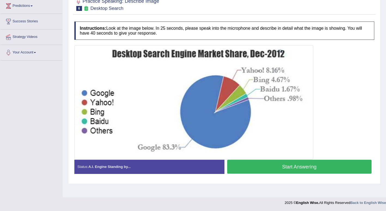
click at [248, 163] on button "Start Answering" at bounding box center [299, 167] width 145 height 14
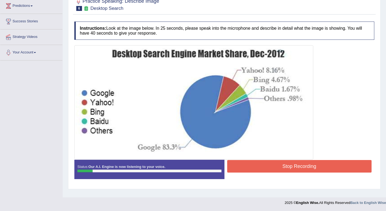
click at [248, 163] on button "Stop Recording" at bounding box center [299, 166] width 145 height 13
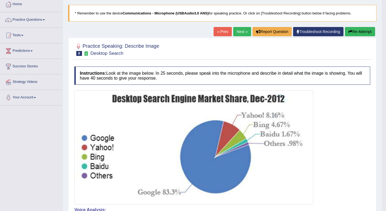
scroll to position [25, 0]
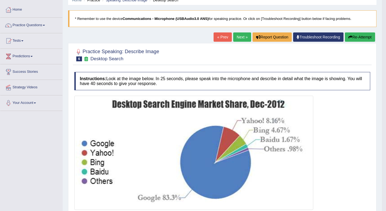
click at [360, 35] on button "Re-Attempt" at bounding box center [360, 36] width 30 height 9
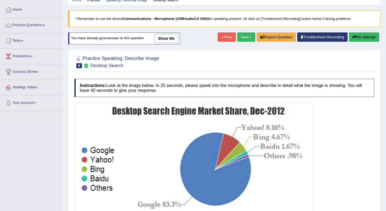
scroll to position [75, 0]
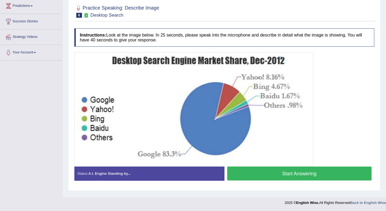
click at [280, 171] on button "Start Answering" at bounding box center [299, 174] width 145 height 14
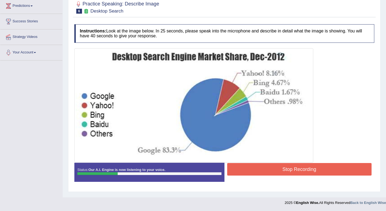
click at [251, 162] on div at bounding box center [193, 105] width 239 height 114
click at [252, 165] on button "Stop Recording" at bounding box center [299, 169] width 145 height 13
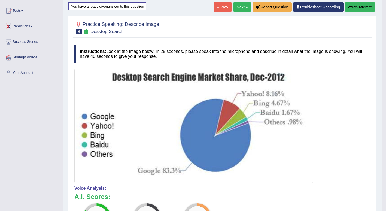
scroll to position [53, 0]
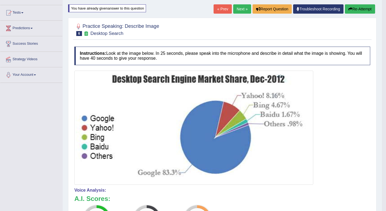
click at [363, 9] on button "Re-Attempt" at bounding box center [360, 8] width 30 height 9
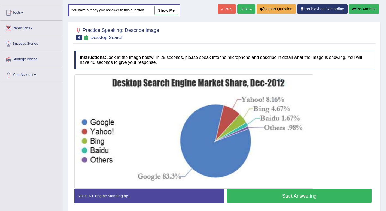
click at [256, 196] on button "Start Answering" at bounding box center [299, 196] width 145 height 14
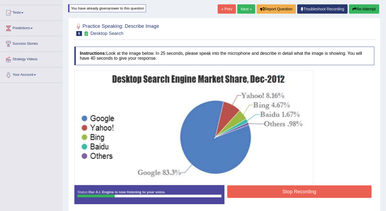
click at [256, 196] on button "Stop Recording" at bounding box center [299, 191] width 145 height 13
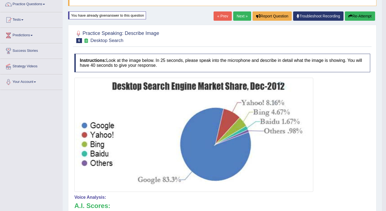
scroll to position [44, 0]
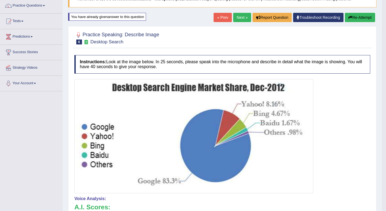
click at [239, 17] on link "Next »" at bounding box center [242, 17] width 18 height 9
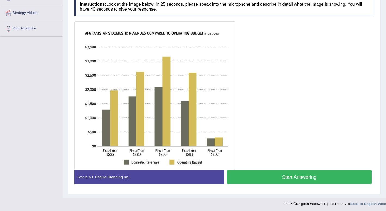
scroll to position [100, 0]
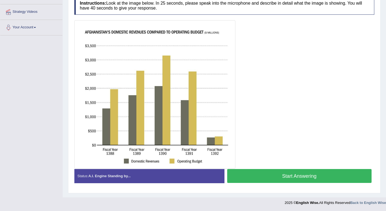
click at [274, 178] on button "Start Answering" at bounding box center [299, 176] width 145 height 14
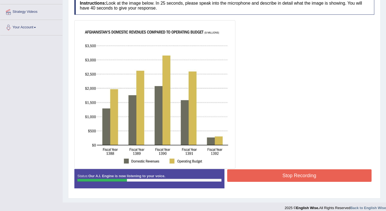
click at [273, 176] on button "Stop Recording" at bounding box center [299, 175] width 145 height 13
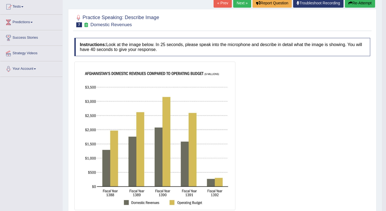
scroll to position [54, 0]
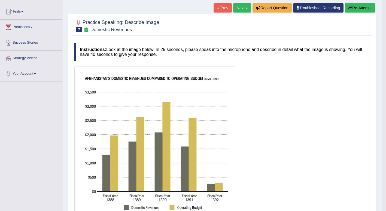
click at [241, 6] on link "Next »" at bounding box center [242, 7] width 18 height 9
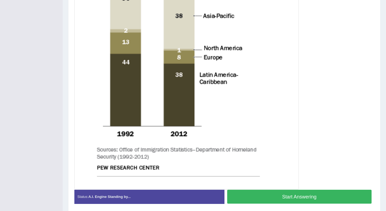
scroll to position [225, 0]
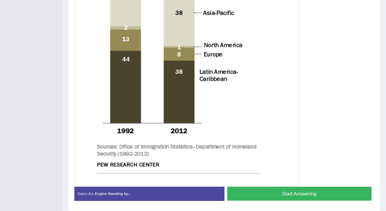
click at [261, 192] on button "Start Answering" at bounding box center [299, 194] width 145 height 14
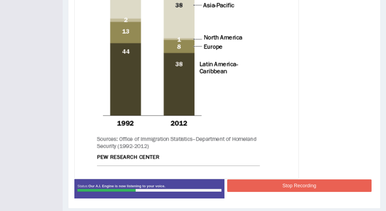
scroll to position [248, 0]
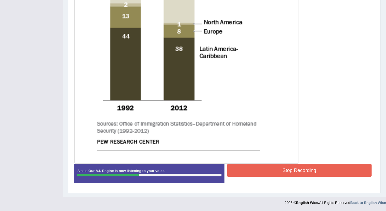
click at [281, 172] on button "Stop Recording" at bounding box center [299, 170] width 145 height 13
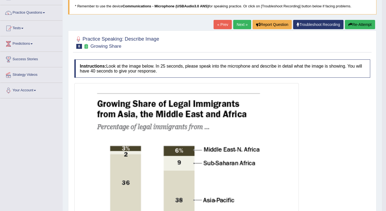
scroll to position [35, 0]
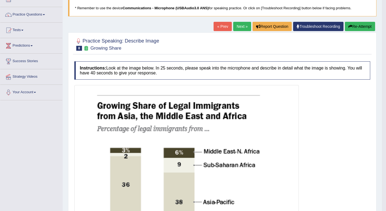
click at [361, 26] on button "Re-Attempt" at bounding box center [360, 26] width 30 height 9
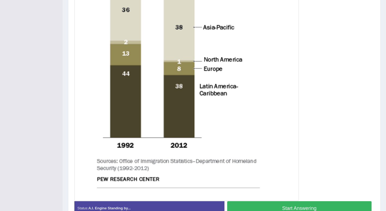
click at [279, 206] on button "Start Answering" at bounding box center [299, 208] width 145 height 14
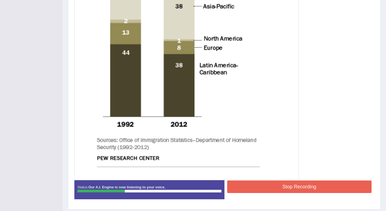
scroll to position [240, 0]
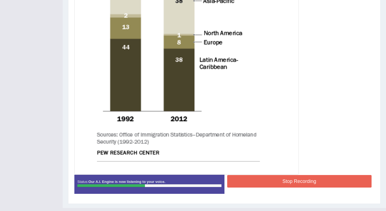
click at [281, 182] on button "Stop Recording" at bounding box center [299, 181] width 145 height 13
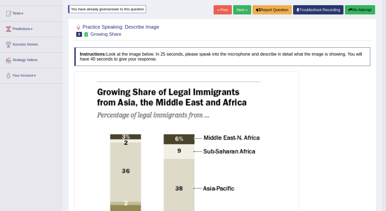
scroll to position [32, 0]
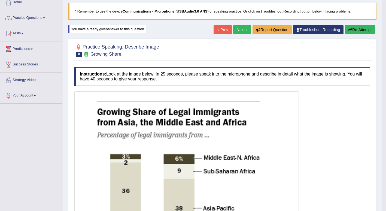
click at [239, 26] on link "Next »" at bounding box center [242, 29] width 18 height 9
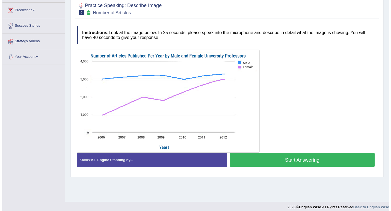
scroll to position [75, 0]
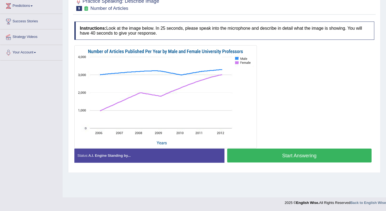
click at [275, 155] on button "Start Answering" at bounding box center [299, 156] width 145 height 14
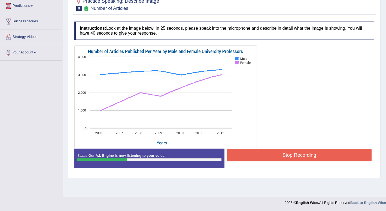
click at [275, 155] on button "Stop Recording" at bounding box center [299, 155] width 145 height 13
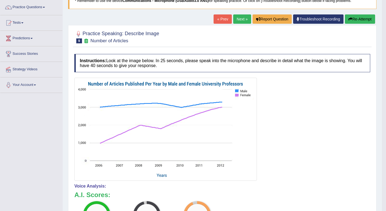
scroll to position [40, 0]
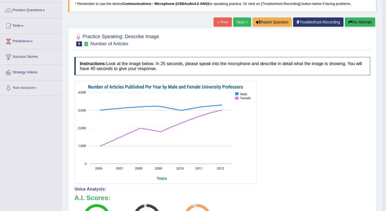
click at [242, 20] on link "Next »" at bounding box center [242, 21] width 18 height 9
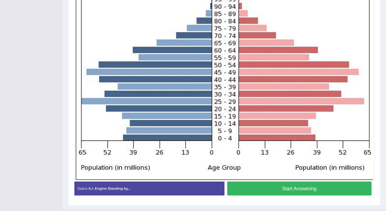
scroll to position [151, 0]
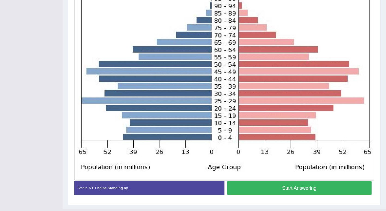
click at [279, 190] on button "Start Answering" at bounding box center [299, 188] width 145 height 14
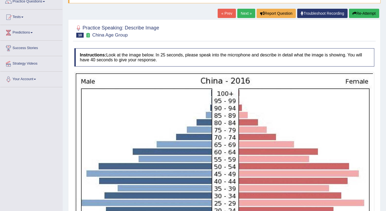
scroll to position [43, 0]
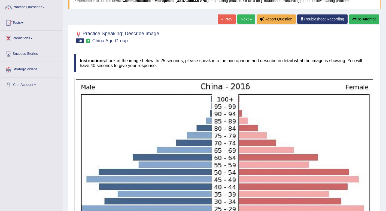
click at [368, 18] on button "Re-Attempt" at bounding box center [364, 18] width 30 height 9
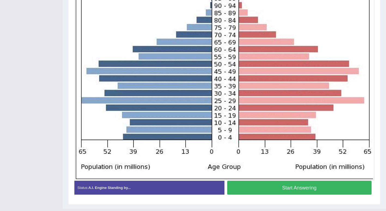
scroll to position [163, 0]
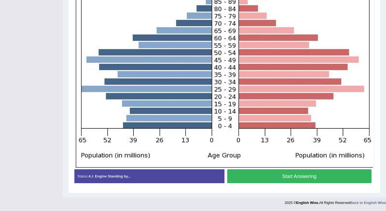
click at [302, 177] on button "Start Answering" at bounding box center [299, 176] width 145 height 14
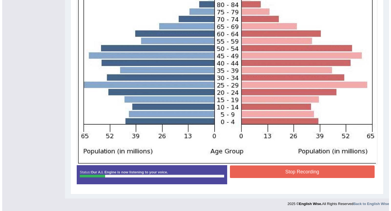
scroll to position [168, 0]
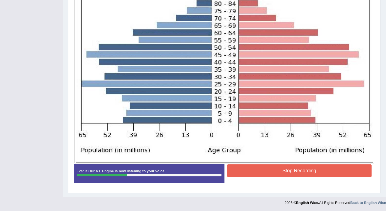
click at [296, 172] on button "Stop Recording" at bounding box center [299, 170] width 145 height 13
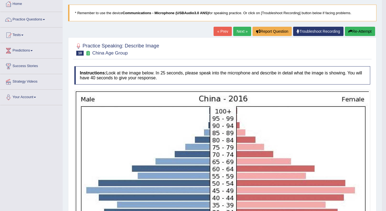
scroll to position [30, 0]
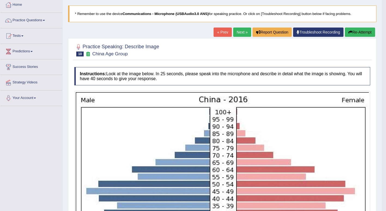
click at [239, 34] on link "Next »" at bounding box center [242, 32] width 18 height 9
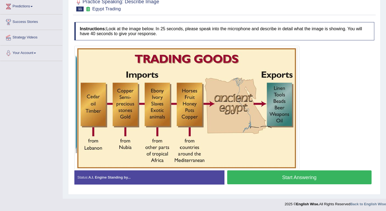
scroll to position [76, 0]
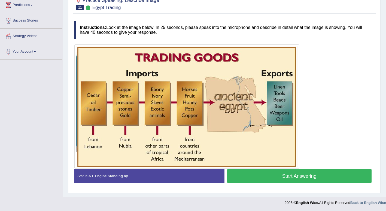
click at [269, 176] on button "Start Answering" at bounding box center [299, 176] width 145 height 14
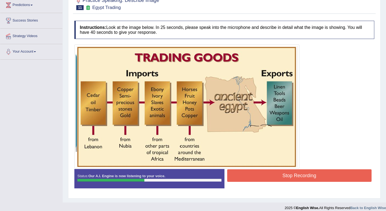
click at [273, 176] on button "Stop Recording" at bounding box center [299, 175] width 145 height 13
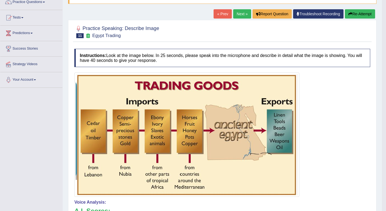
scroll to position [43, 0]
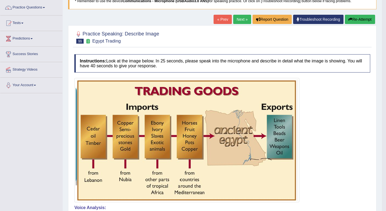
click at [235, 20] on link "Next »" at bounding box center [242, 19] width 18 height 9
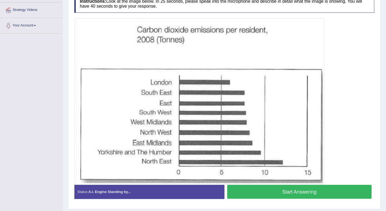
scroll to position [103, 0]
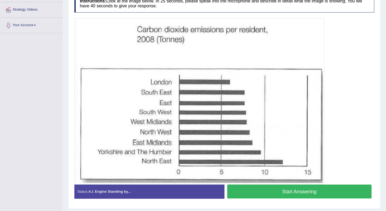
click at [274, 196] on button "Start Answering" at bounding box center [299, 192] width 145 height 14
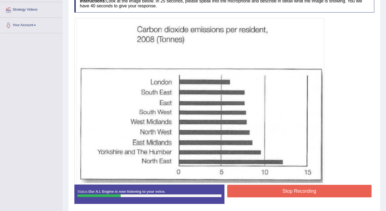
click at [271, 192] on button "Stop Recording" at bounding box center [299, 191] width 145 height 13
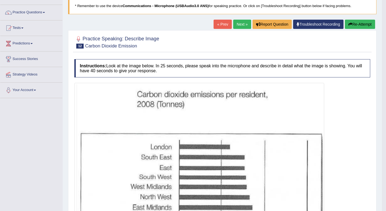
scroll to position [37, 0]
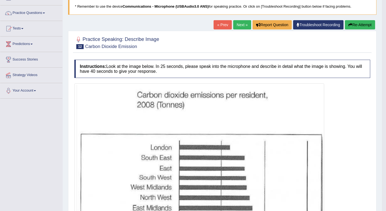
click at [355, 25] on button "Re-Attempt" at bounding box center [360, 24] width 30 height 9
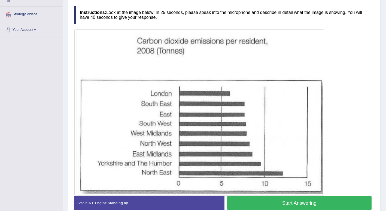
scroll to position [98, 0]
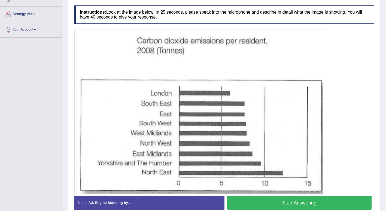
click at [283, 202] on button "Start Answering" at bounding box center [299, 203] width 145 height 14
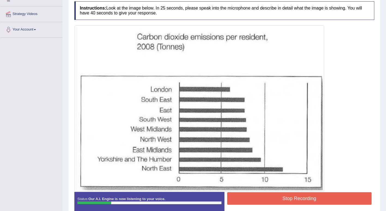
click at [283, 202] on button "Stop Recording" at bounding box center [299, 198] width 145 height 13
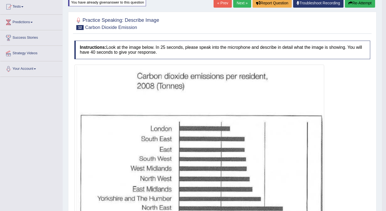
scroll to position [58, 0]
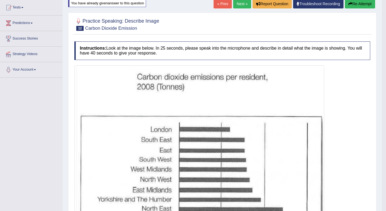
click at [241, 5] on link "Next »" at bounding box center [242, 3] width 18 height 9
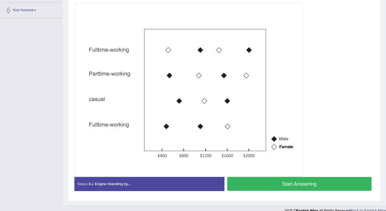
scroll to position [120, 0]
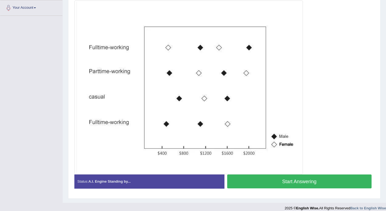
click at [274, 182] on button "Start Answering" at bounding box center [299, 182] width 145 height 14
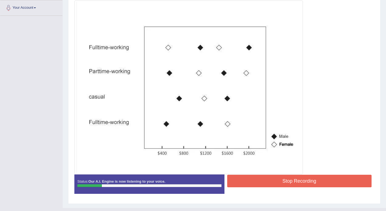
click at [314, 181] on button "Stop Recording" at bounding box center [299, 181] width 145 height 13
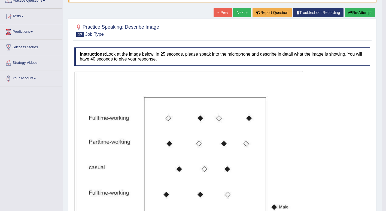
scroll to position [44, 0]
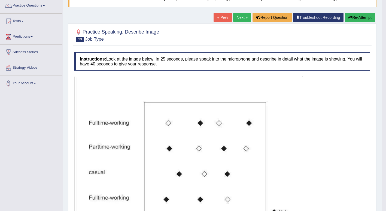
click at [241, 20] on link "Next »" at bounding box center [242, 17] width 18 height 9
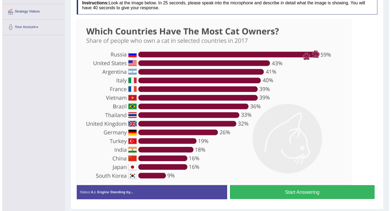
scroll to position [103, 0]
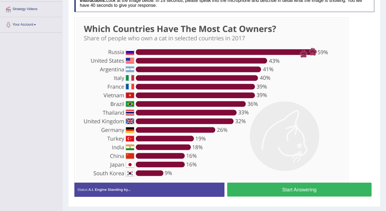
click at [257, 188] on button "Start Answering" at bounding box center [299, 190] width 145 height 14
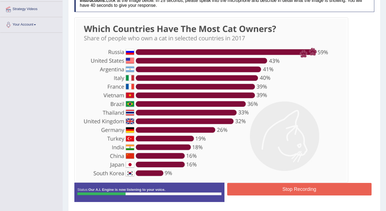
click at [276, 193] on button "Stop Recording" at bounding box center [299, 189] width 145 height 13
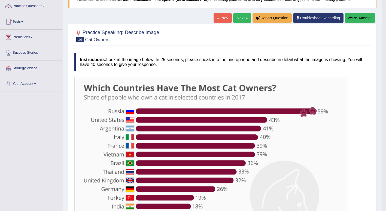
scroll to position [42, 0]
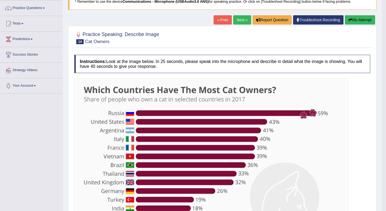
click at [362, 22] on button "Re-Attempt" at bounding box center [360, 19] width 30 height 9
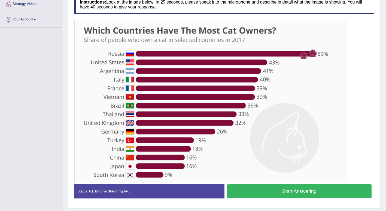
scroll to position [111, 0]
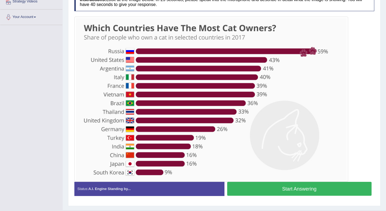
click at [266, 187] on button "Start Answering" at bounding box center [299, 189] width 145 height 14
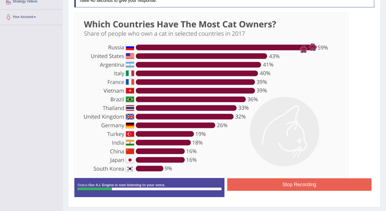
click at [307, 181] on button "Stop Recording" at bounding box center [299, 184] width 145 height 13
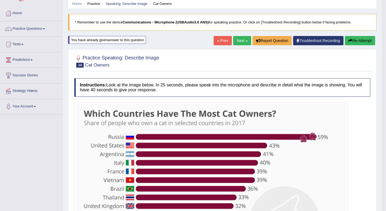
scroll to position [0, 0]
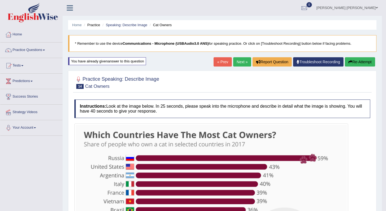
click at [243, 62] on link "Next »" at bounding box center [242, 61] width 18 height 9
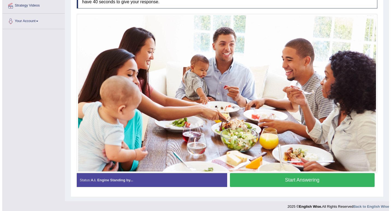
scroll to position [111, 0]
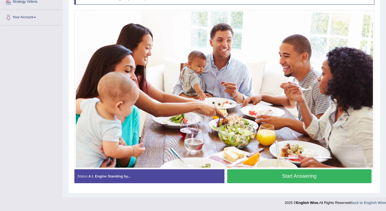
click at [269, 176] on button "Start Answering" at bounding box center [299, 176] width 145 height 14
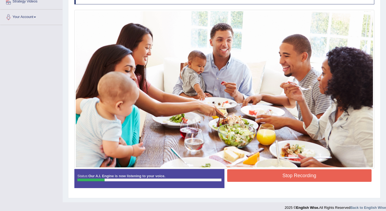
click at [266, 169] on div "Start Answering" at bounding box center [300, 169] width 150 height 0
click at [297, 169] on div "Created with Highcharts 7.1.2 Great Too slow Too fast Time Speech pace meter: 0…" at bounding box center [301, 169] width 153 height 0
click at [305, 175] on button "Stop Recording" at bounding box center [299, 175] width 145 height 13
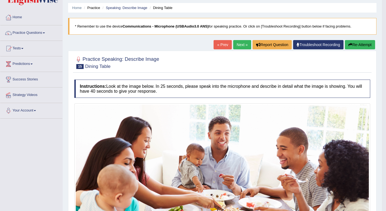
scroll to position [16, 0]
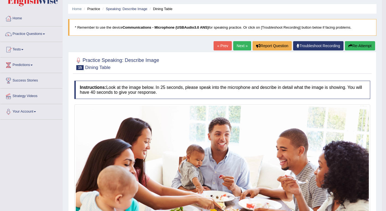
click at [239, 46] on link "Next »" at bounding box center [242, 45] width 18 height 9
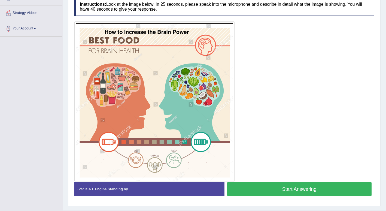
scroll to position [112, 0]
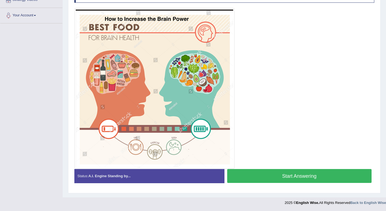
click at [251, 174] on button "Start Answering" at bounding box center [299, 176] width 145 height 14
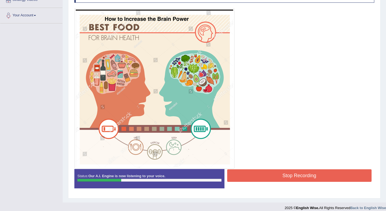
click at [311, 173] on button "Stop Recording" at bounding box center [299, 175] width 145 height 13
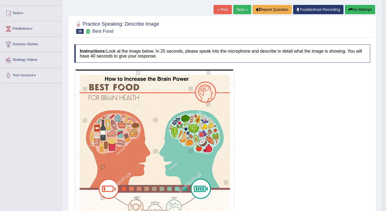
scroll to position [52, 0]
click at [242, 8] on link "Next »" at bounding box center [242, 9] width 18 height 9
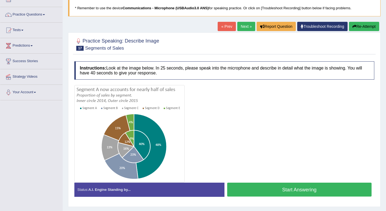
scroll to position [75, 0]
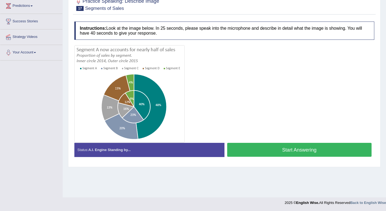
click at [276, 143] on div "Created with Highcharts 7.1.2 Great Too slow Too fast Time Speech pace meter: 0…" at bounding box center [301, 143] width 153 height 0
click at [276, 145] on button "Start Answering" at bounding box center [299, 150] width 145 height 14
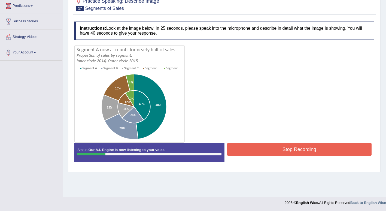
click at [275, 150] on button "Stop Recording" at bounding box center [299, 149] width 145 height 13
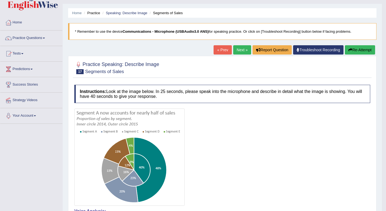
scroll to position [2, 0]
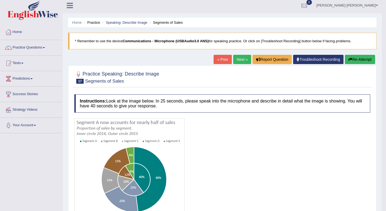
click at [239, 57] on link "Next »" at bounding box center [242, 59] width 18 height 9
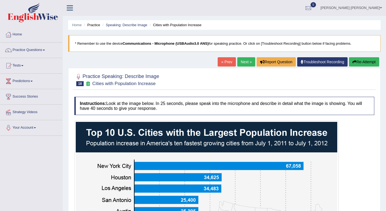
click at [261, 176] on img at bounding box center [207, 215] width 262 height 187
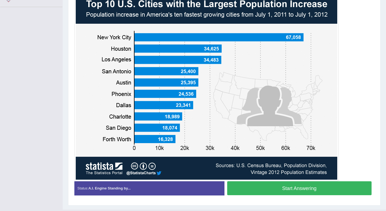
scroll to position [129, 0]
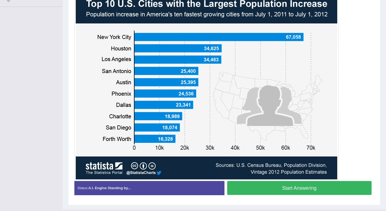
click at [287, 191] on button "Start Answering" at bounding box center [299, 188] width 145 height 14
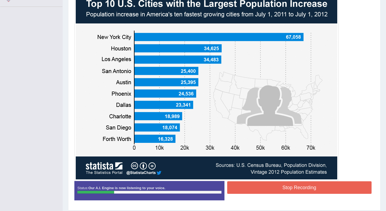
click at [278, 186] on button "Stop Recording" at bounding box center [299, 187] width 145 height 13
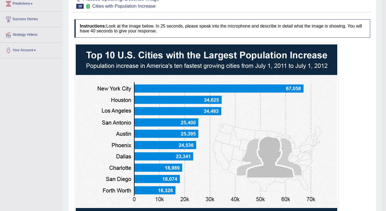
scroll to position [50, 0]
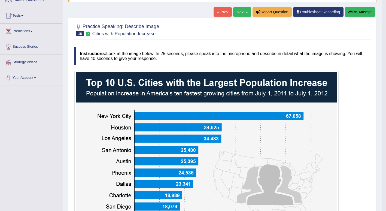
click at [361, 11] on button "Re-Attempt" at bounding box center [360, 11] width 30 height 9
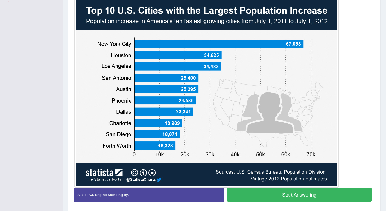
scroll to position [130, 0]
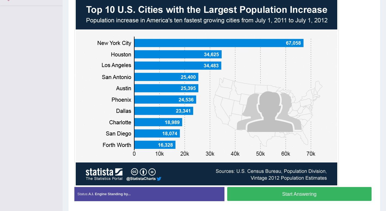
click at [264, 196] on button "Start Answering" at bounding box center [299, 194] width 145 height 14
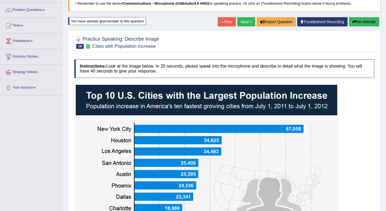
scroll to position [38, 0]
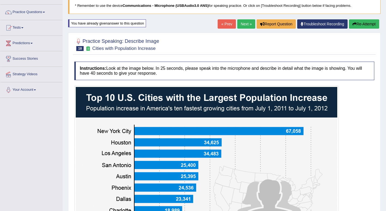
click at [365, 24] on button "Re-Attempt" at bounding box center [364, 23] width 30 height 9
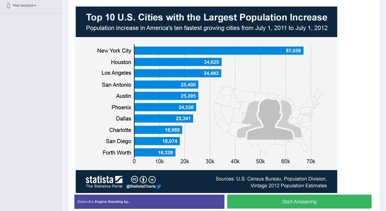
scroll to position [124, 0]
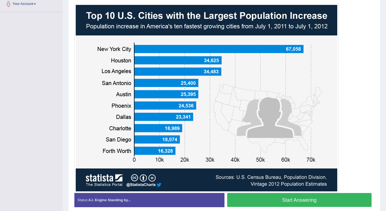
click at [293, 197] on button "Start Answering" at bounding box center [299, 200] width 145 height 14
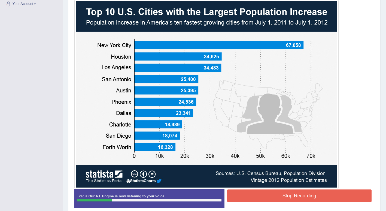
click at [301, 199] on button "Stop Recording" at bounding box center [299, 196] width 145 height 13
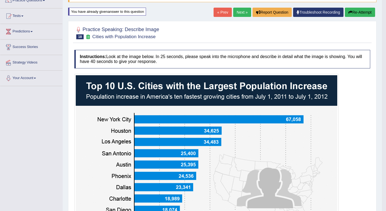
scroll to position [49, 0]
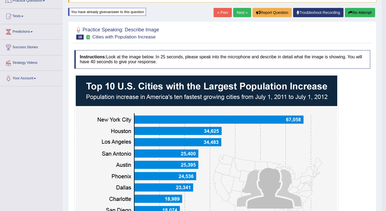
click at [241, 11] on link "Next »" at bounding box center [242, 12] width 18 height 9
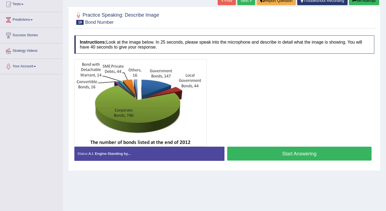
scroll to position [60, 0]
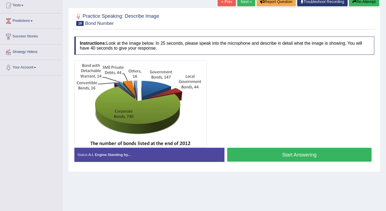
click at [292, 152] on button "Start Answering" at bounding box center [299, 155] width 145 height 14
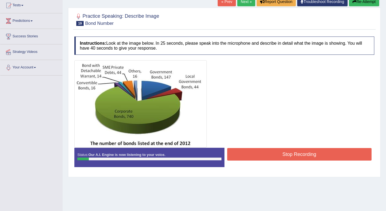
click at [302, 158] on button "Stop Recording" at bounding box center [299, 154] width 145 height 13
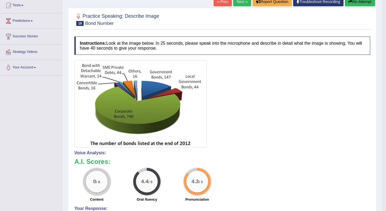
click at [271, 133] on div at bounding box center [222, 103] width 296 height 87
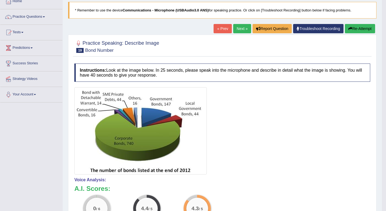
scroll to position [33, 0]
click at [358, 30] on button "Re-Attempt" at bounding box center [360, 28] width 30 height 9
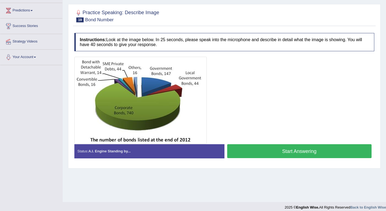
scroll to position [75, 0]
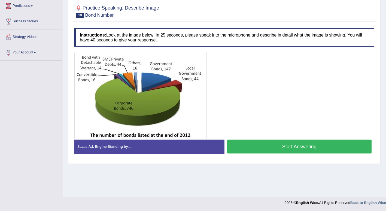
click at [270, 147] on button "Start Answering" at bounding box center [299, 147] width 145 height 14
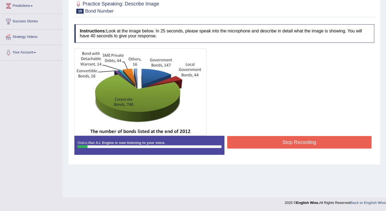
click at [277, 139] on button "Stop Recording" at bounding box center [299, 142] width 145 height 13
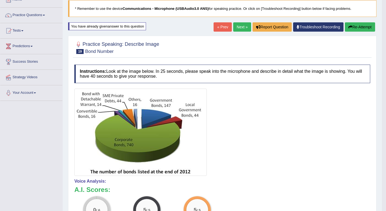
scroll to position [34, 0]
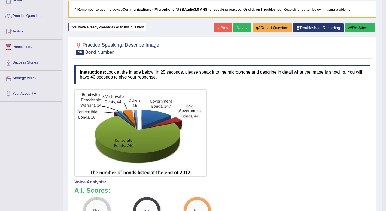
click at [241, 25] on link "Next »" at bounding box center [242, 27] width 18 height 9
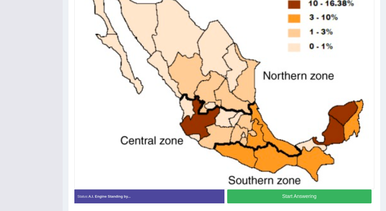
scroll to position [160, 0]
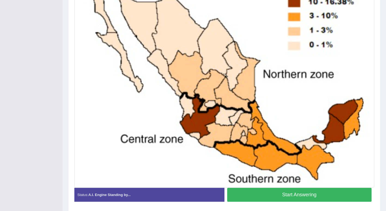
click at [276, 194] on button "Start Answering" at bounding box center [299, 195] width 145 height 14
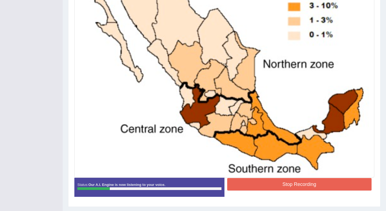
scroll to position [184, 0]
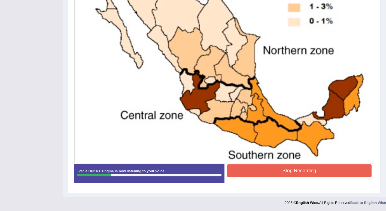
click at [279, 172] on button "Stop Recording" at bounding box center [299, 170] width 145 height 13
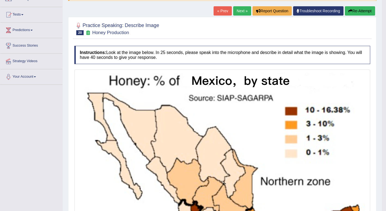
scroll to position [37, 0]
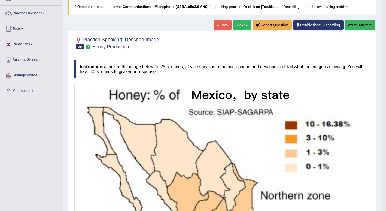
click at [240, 25] on link "Next »" at bounding box center [242, 24] width 18 height 9
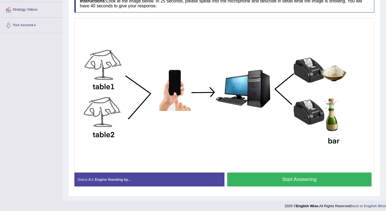
scroll to position [106, 0]
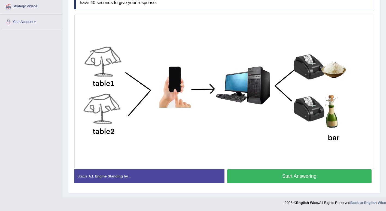
click at [290, 174] on button "Start Answering" at bounding box center [299, 176] width 145 height 14
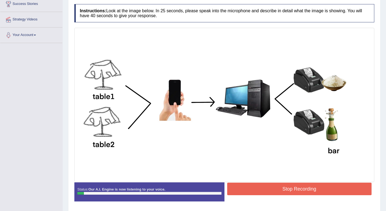
scroll to position [93, 0]
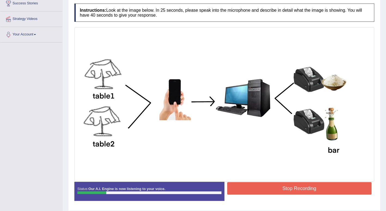
click at [289, 188] on button "Stop Recording" at bounding box center [299, 188] width 145 height 13
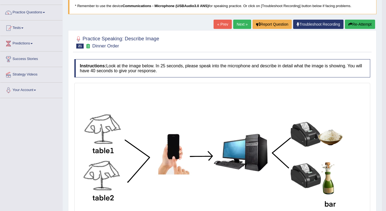
scroll to position [32, 0]
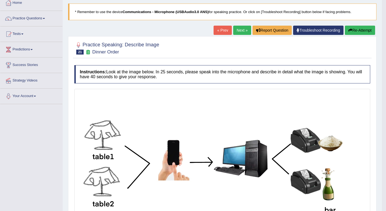
click at [239, 31] on link "Next »" at bounding box center [242, 30] width 18 height 9
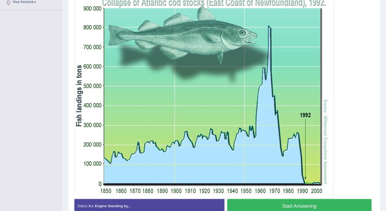
scroll to position [133, 0]
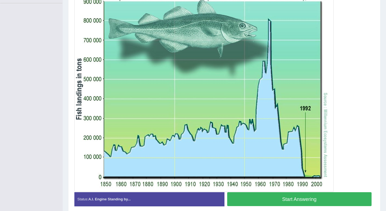
click at [277, 201] on button "Start Answering" at bounding box center [299, 199] width 145 height 14
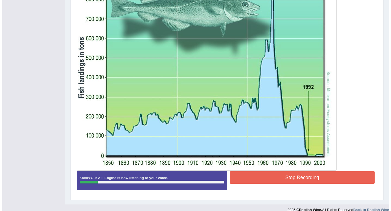
scroll to position [161, 0]
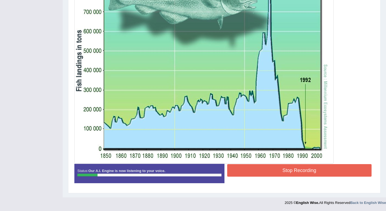
click at [268, 170] on button "Stop Recording" at bounding box center [299, 170] width 145 height 13
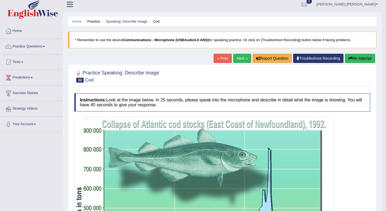
scroll to position [0, 0]
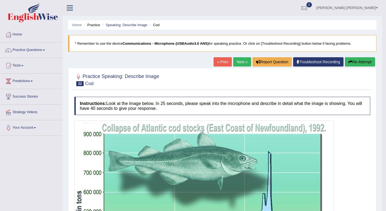
click at [242, 61] on link "Next »" at bounding box center [242, 61] width 18 height 9
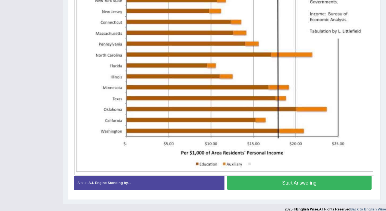
scroll to position [159, 0]
click at [283, 182] on button "Start Answering" at bounding box center [299, 183] width 145 height 14
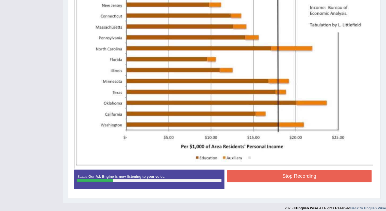
scroll to position [165, 0]
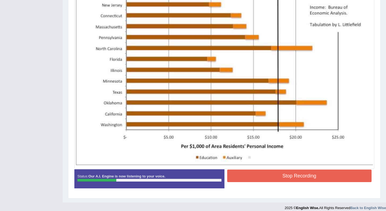
click at [268, 173] on button "Stop Recording" at bounding box center [299, 176] width 145 height 13
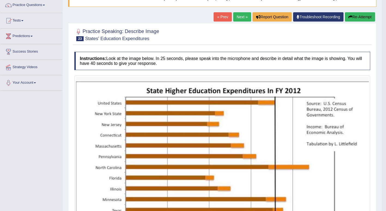
scroll to position [40, 0]
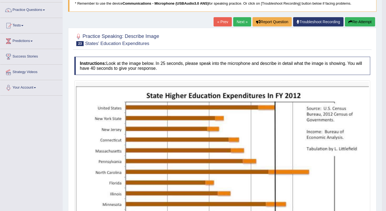
click at [238, 20] on link "Next »" at bounding box center [242, 21] width 18 height 9
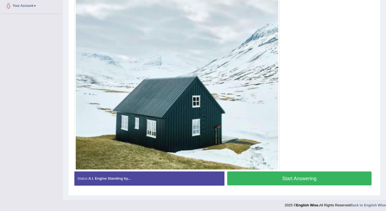
scroll to position [122, 0]
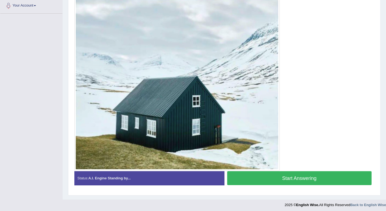
click at [283, 178] on button "Start Answering" at bounding box center [299, 178] width 145 height 14
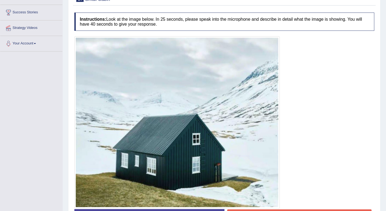
scroll to position [130, 0]
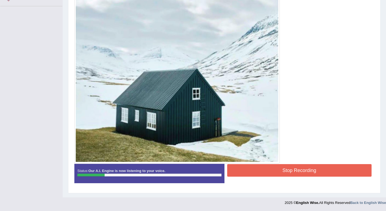
click at [280, 167] on button "Stop Recording" at bounding box center [299, 170] width 145 height 13
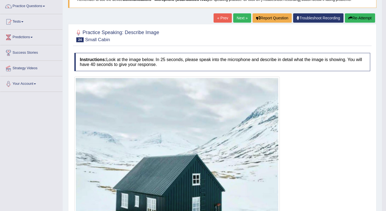
scroll to position [38, 0]
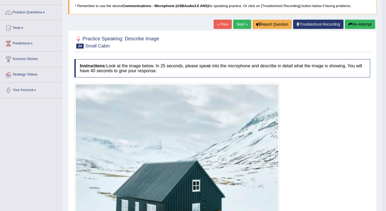
click at [244, 24] on link "Next »" at bounding box center [242, 24] width 18 height 9
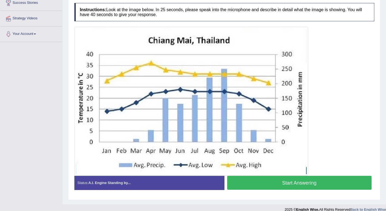
scroll to position [101, 0]
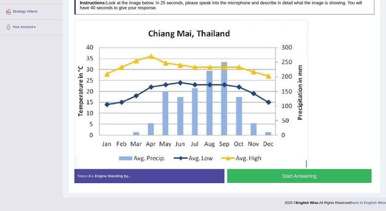
click at [251, 178] on button "Start Answering" at bounding box center [299, 176] width 145 height 14
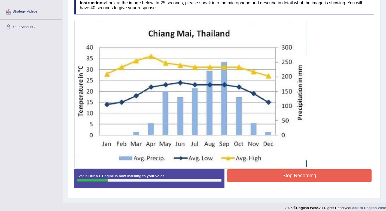
click at [317, 175] on button "Stop Recording" at bounding box center [299, 175] width 145 height 13
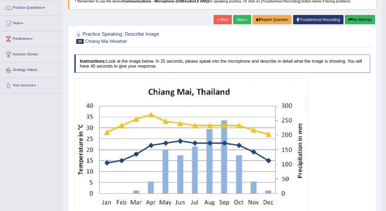
scroll to position [41, 0]
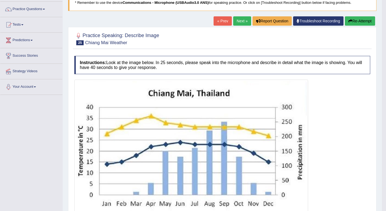
click at [243, 22] on link "Next »" at bounding box center [242, 20] width 18 height 9
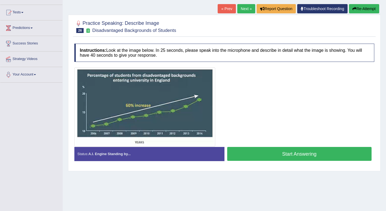
scroll to position [54, 0]
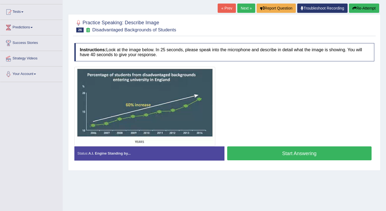
click at [274, 146] on div "Created with Highcharts 7.1.2 Great Too slow Too fast Time Speech pace meter: 0…" at bounding box center [301, 146] width 153 height 0
click at [289, 150] on button "Start Answering" at bounding box center [299, 153] width 145 height 14
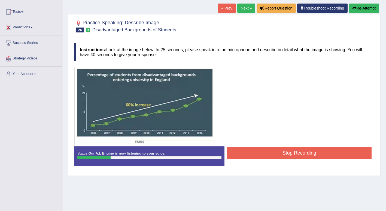
click at [254, 150] on button "Stop Recording" at bounding box center [299, 153] width 145 height 13
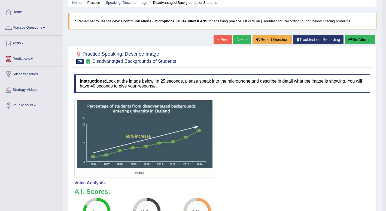
scroll to position [21, 0]
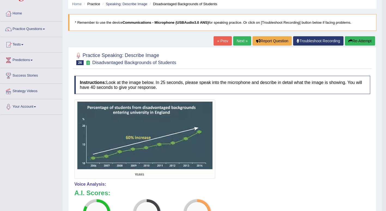
click at [242, 40] on link "Next »" at bounding box center [242, 40] width 18 height 9
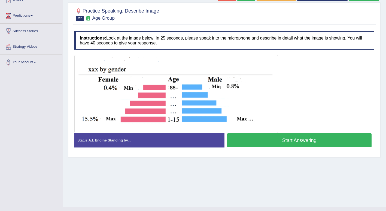
scroll to position [66, 0]
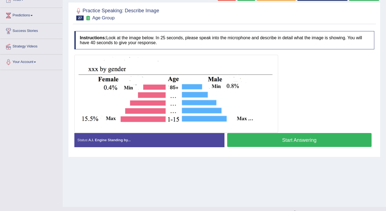
click at [274, 133] on div "Created with Highcharts 7.1.2 Great Too slow Too fast Time Speech pace meter: 0…" at bounding box center [301, 133] width 153 height 0
click at [270, 139] on button "Start Answering" at bounding box center [299, 140] width 145 height 14
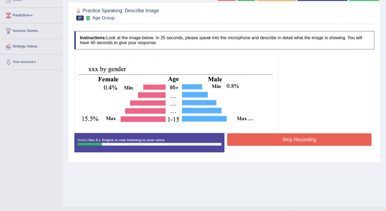
click at [272, 133] on div "Start Answering" at bounding box center [300, 133] width 150 height 0
click at [303, 139] on button "Stop Recording" at bounding box center [299, 139] width 145 height 13
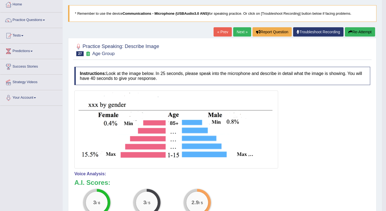
scroll to position [26, 0]
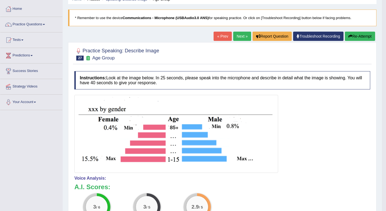
click at [241, 36] on link "Next »" at bounding box center [242, 36] width 18 height 9
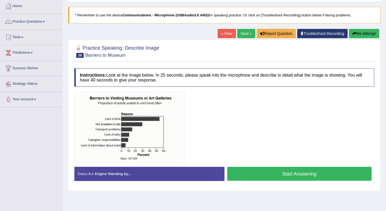
scroll to position [28, 0]
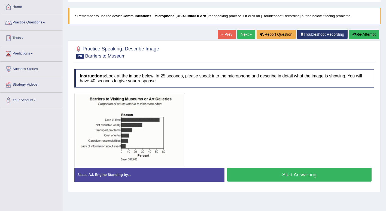
click at [44, 18] on link "Practice Questions" at bounding box center [31, 22] width 62 height 14
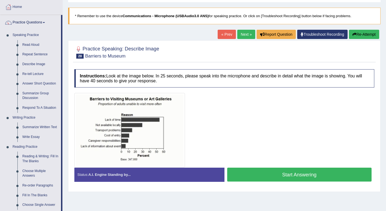
click at [38, 74] on link "Re-tell Lecture" at bounding box center [40, 74] width 41 height 10
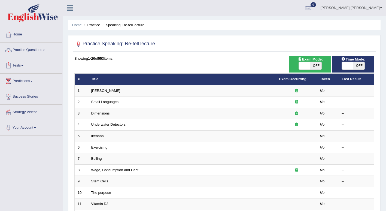
click at [107, 92] on link "[PERSON_NAME]" at bounding box center [105, 91] width 29 height 4
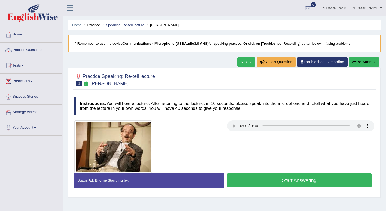
click at [256, 187] on div "Instructions: You will hear a lecture. After listening to the lecture, in 10 se…" at bounding box center [224, 144] width 303 height 100
click at [259, 178] on button "Start Answering" at bounding box center [299, 180] width 145 height 14
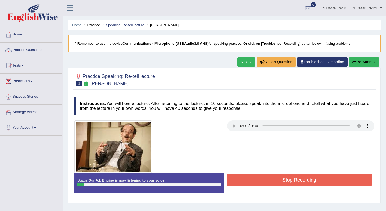
click at [259, 178] on button "Stop Recording" at bounding box center [299, 180] width 145 height 13
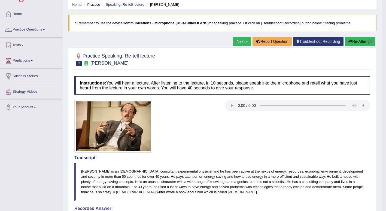
scroll to position [20, 0]
click at [362, 39] on button "Re-Attempt" at bounding box center [360, 41] width 30 height 9
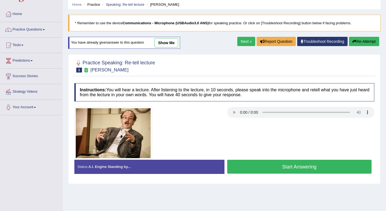
click at [246, 167] on button "Start Answering" at bounding box center [299, 167] width 145 height 14
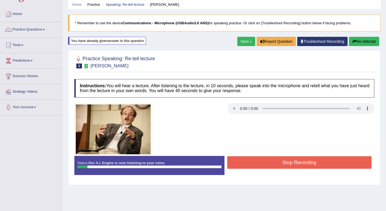
click at [246, 167] on button "Stop Recording" at bounding box center [299, 162] width 145 height 13
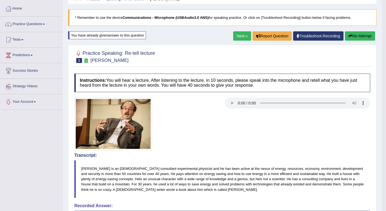
scroll to position [25, 0]
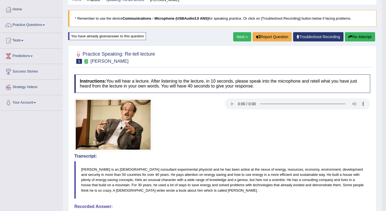
click at [240, 38] on link "Next »" at bounding box center [242, 36] width 18 height 9
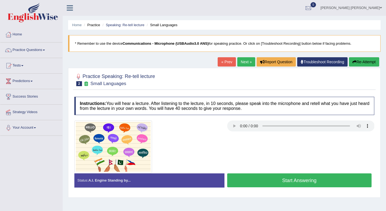
click at [252, 183] on button "Start Answering" at bounding box center [299, 180] width 145 height 14
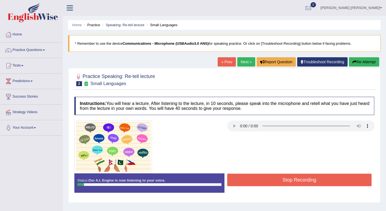
click at [252, 183] on button "Stop Recording" at bounding box center [299, 180] width 145 height 13
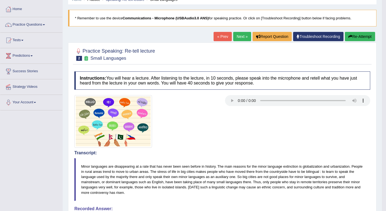
scroll to position [24, 0]
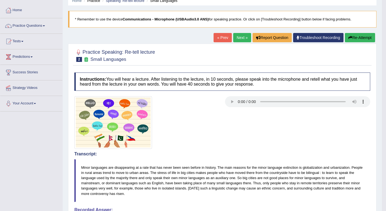
click at [220, 35] on link "« Prev" at bounding box center [223, 37] width 18 height 9
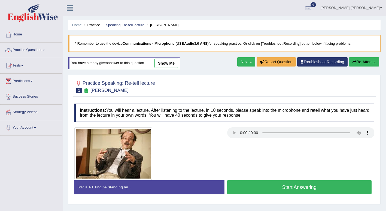
click at [248, 188] on button "Start Answering" at bounding box center [299, 187] width 145 height 14
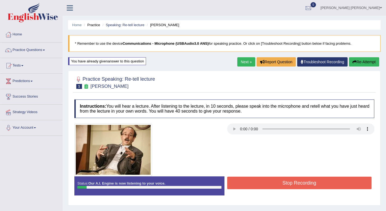
click at [248, 188] on button "Stop Recording" at bounding box center [299, 183] width 145 height 13
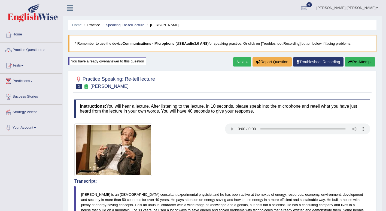
click at [350, 62] on icon "button" at bounding box center [351, 62] width 4 height 4
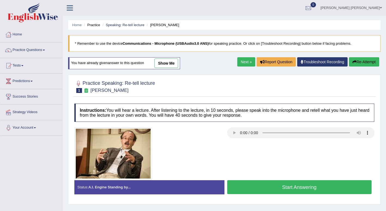
click at [251, 188] on button "Start Answering" at bounding box center [299, 187] width 145 height 14
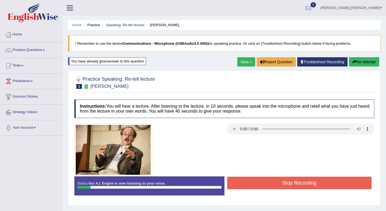
click at [266, 182] on button "Stop Recording" at bounding box center [299, 183] width 145 height 13
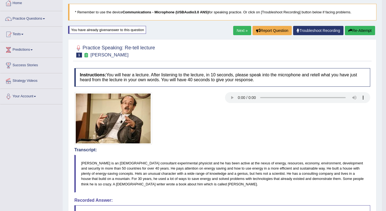
scroll to position [31, 0]
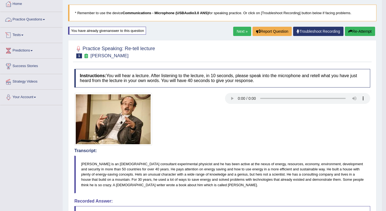
click at [44, 22] on link "Practice Questions" at bounding box center [31, 19] width 62 height 14
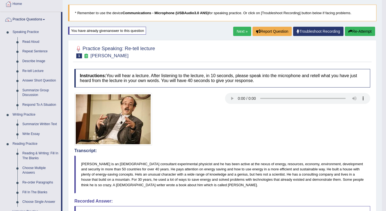
click at [43, 82] on link "Answer Short Question" at bounding box center [40, 81] width 41 height 10
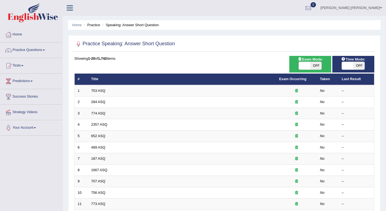
click at [95, 91] on link "753 ASQ" at bounding box center [98, 91] width 14 height 4
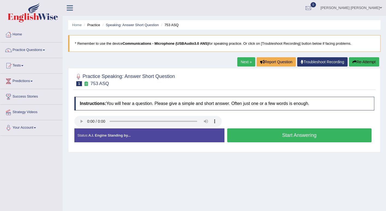
click at [263, 134] on button "Start Answering" at bounding box center [299, 135] width 145 height 14
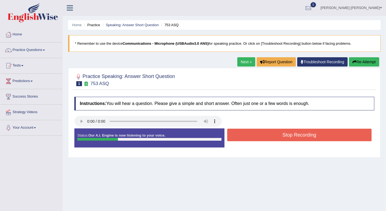
click at [263, 134] on button "Stop Recording" at bounding box center [299, 135] width 145 height 13
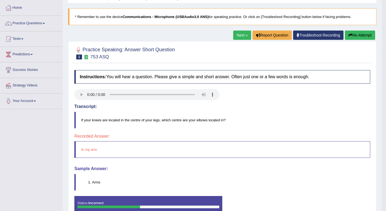
scroll to position [26, 0]
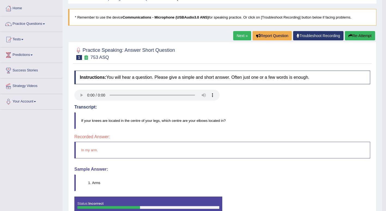
click at [358, 34] on button "Re-Attempt" at bounding box center [360, 35] width 30 height 9
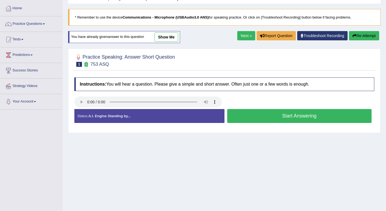
click at [269, 116] on button "Start Answering" at bounding box center [299, 116] width 145 height 14
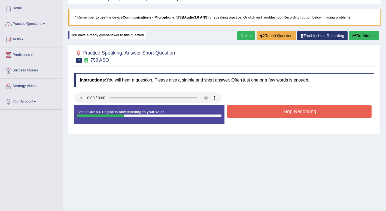
click at [304, 112] on button "Stop Recording" at bounding box center [299, 111] width 145 height 13
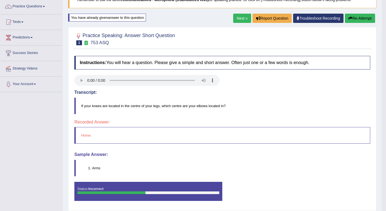
scroll to position [40, 0]
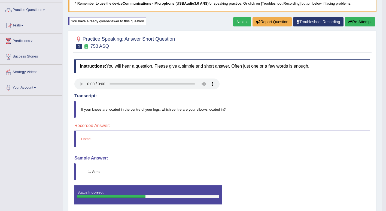
click at [351, 22] on icon "button" at bounding box center [351, 22] width 4 height 4
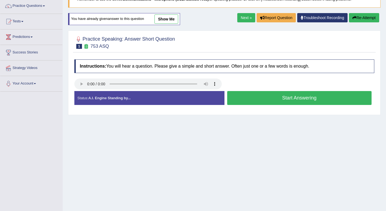
click at [271, 99] on button "Start Answering" at bounding box center [299, 98] width 145 height 14
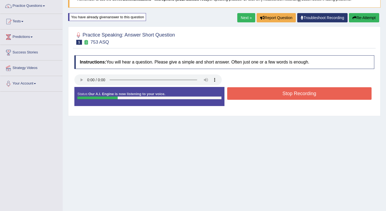
click at [363, 18] on button "Re-Attempt" at bounding box center [364, 17] width 30 height 9
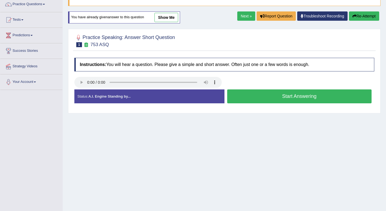
click at [274, 98] on button "Start Answering" at bounding box center [299, 96] width 145 height 14
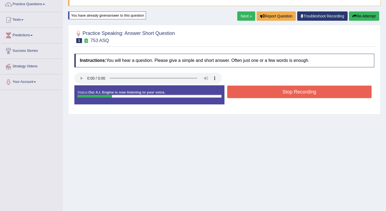
click at [293, 94] on button "Stop Recording" at bounding box center [299, 92] width 145 height 13
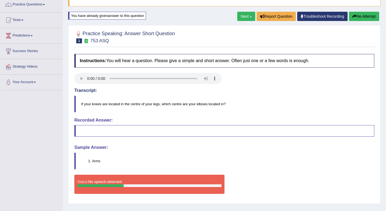
scroll to position [45, 0]
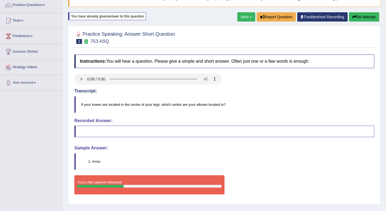
click at [245, 19] on link "Next »" at bounding box center [247, 16] width 18 height 9
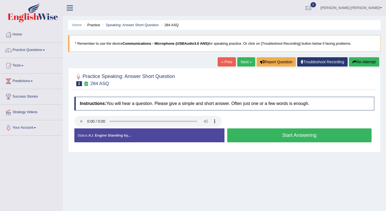
click at [280, 137] on button "Start Answering" at bounding box center [299, 135] width 145 height 14
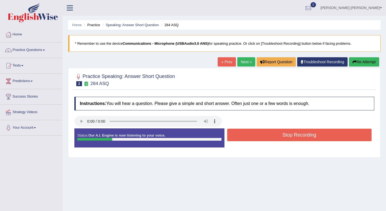
click at [283, 135] on button "Stop Recording" at bounding box center [299, 135] width 145 height 13
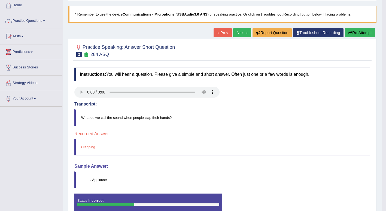
scroll to position [26, 0]
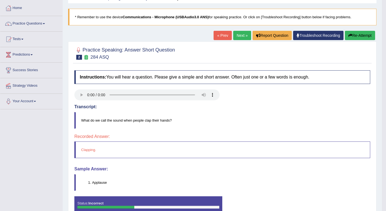
click at [363, 34] on button "Re-Attempt" at bounding box center [360, 35] width 30 height 9
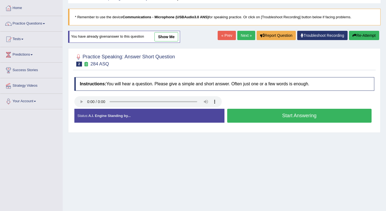
click at [270, 117] on button "Start Answering" at bounding box center [299, 116] width 145 height 14
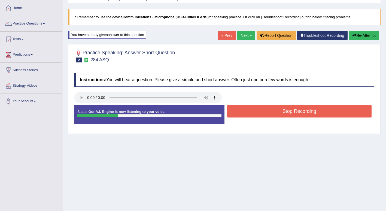
click at [275, 113] on button "Stop Recording" at bounding box center [299, 111] width 145 height 13
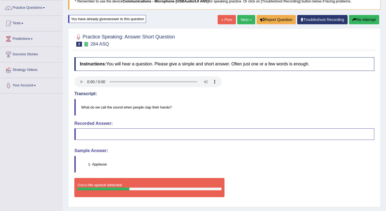
scroll to position [42, 0]
click at [245, 20] on link "Next »" at bounding box center [247, 19] width 18 height 9
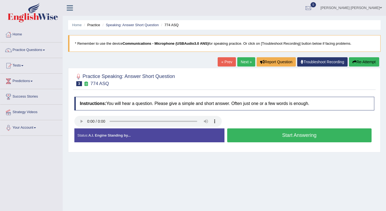
click at [262, 134] on button "Start Answering" at bounding box center [299, 135] width 145 height 14
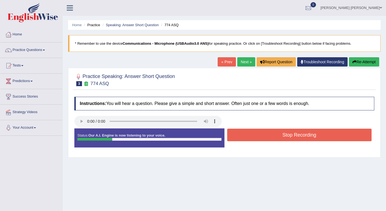
click at [266, 136] on button "Stop Recording" at bounding box center [299, 135] width 145 height 13
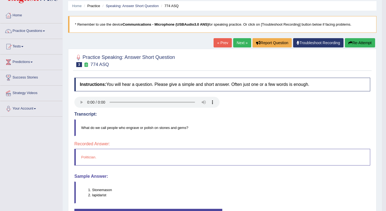
scroll to position [17, 0]
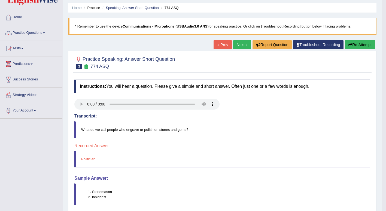
click at [238, 43] on link "Next »" at bounding box center [242, 44] width 18 height 9
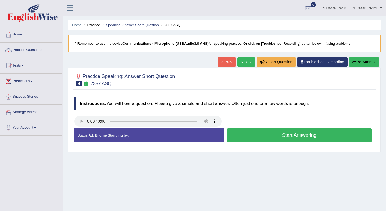
click at [291, 136] on button "Start Answering" at bounding box center [299, 135] width 145 height 14
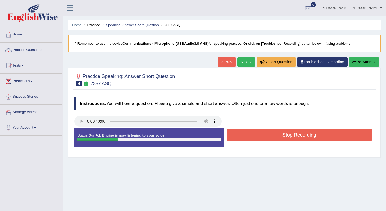
click at [294, 134] on button "Stop Recording" at bounding box center [299, 135] width 145 height 13
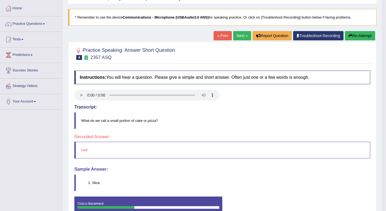
scroll to position [25, 0]
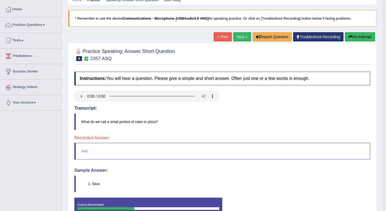
click at [236, 36] on link "Next »" at bounding box center [242, 36] width 18 height 9
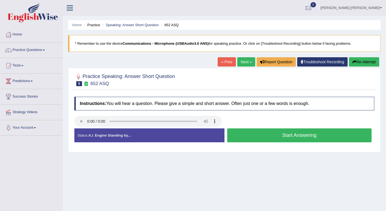
click at [265, 133] on button "Start Answering" at bounding box center [299, 135] width 145 height 14
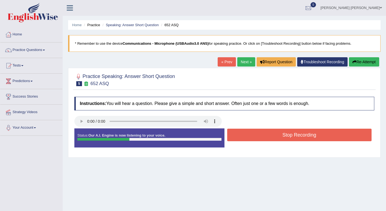
click at [283, 136] on button "Stop Recording" at bounding box center [299, 135] width 145 height 13
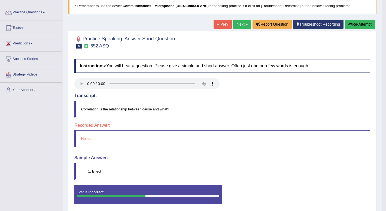
scroll to position [38, 0]
click at [23, 28] on span at bounding box center [22, 28] width 2 height 1
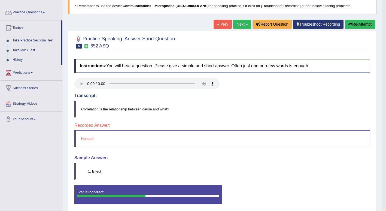
click at [42, 11] on link "Practice Questions" at bounding box center [31, 12] width 62 height 14
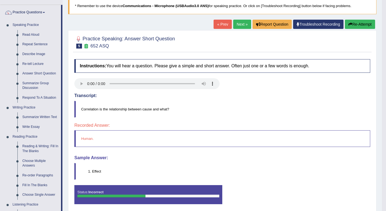
click at [27, 85] on link "Summarize Group Discussion" at bounding box center [40, 86] width 41 height 14
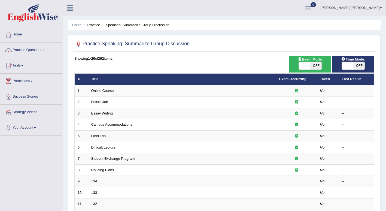
click at [104, 91] on link "Online Course" at bounding box center [102, 91] width 23 height 4
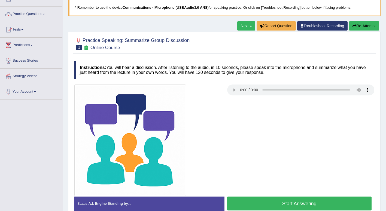
scroll to position [37, 0]
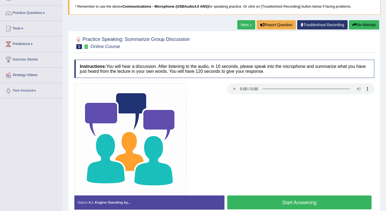
click at [264, 205] on button "Start Answering" at bounding box center [299, 203] width 145 height 14
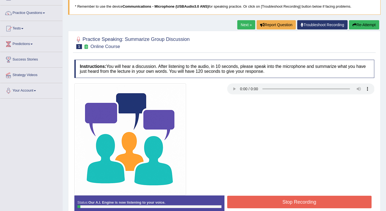
click at [264, 205] on button "Stop Recording" at bounding box center [299, 202] width 145 height 13
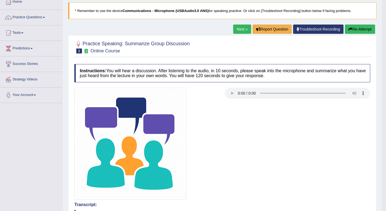
scroll to position [32, 0]
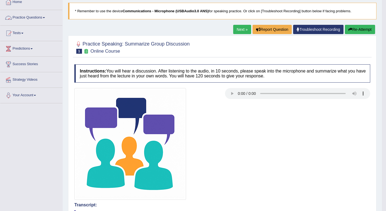
click at [44, 17] on span at bounding box center [44, 17] width 2 height 1
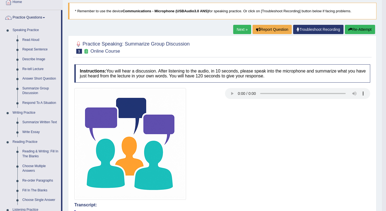
click at [41, 102] on link "Respond To A Situation" at bounding box center [40, 103] width 41 height 10
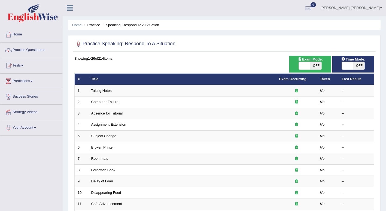
click at [106, 90] on link "Taking Notes" at bounding box center [101, 91] width 20 height 4
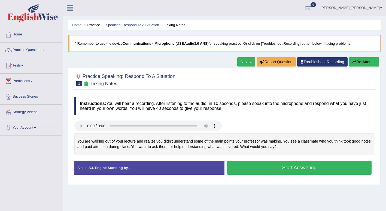
click at [248, 167] on button "Start Answering" at bounding box center [299, 168] width 145 height 14
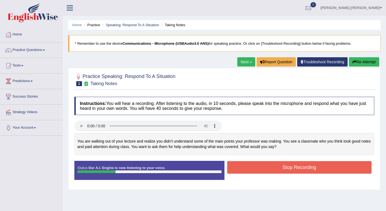
click at [248, 167] on button "Stop Recording" at bounding box center [299, 167] width 145 height 13
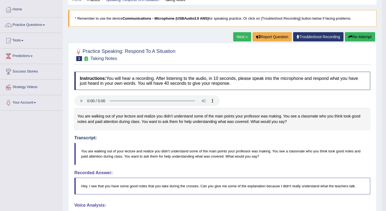
scroll to position [23, 0]
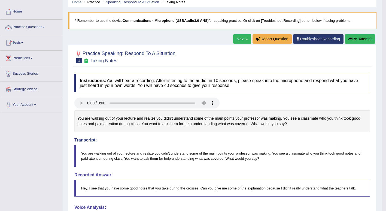
click at [236, 35] on link "Next »" at bounding box center [242, 38] width 18 height 9
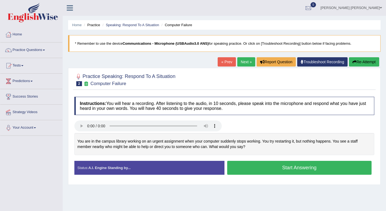
click at [284, 168] on button "Start Answering" at bounding box center [299, 168] width 145 height 14
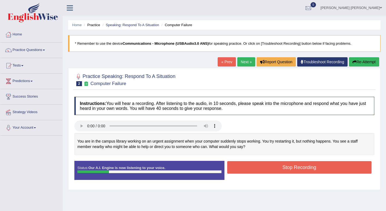
click at [284, 168] on button "Stop Recording" at bounding box center [299, 167] width 145 height 13
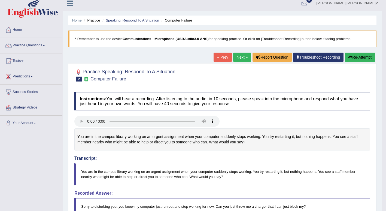
scroll to position [4, 0]
click at [44, 44] on link "Practice Questions" at bounding box center [31, 45] width 62 height 14
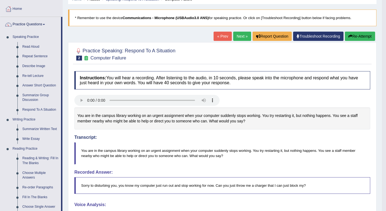
scroll to position [28, 0]
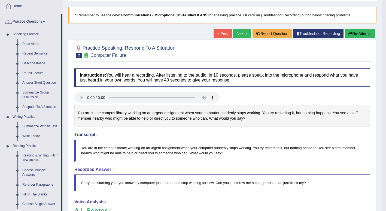
click at [35, 44] on link "Read Aloud" at bounding box center [40, 44] width 41 height 10
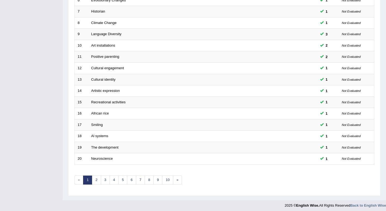
scroll to position [150, 0]
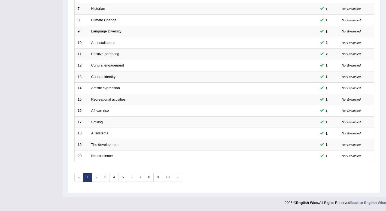
click at [96, 177] on link "2" at bounding box center [96, 177] width 9 height 9
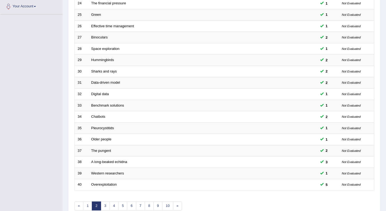
scroll to position [150, 0]
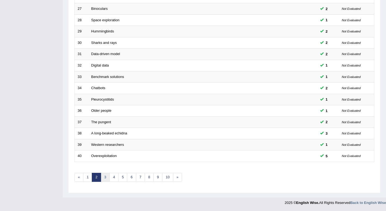
click at [105, 178] on link "3" at bounding box center [105, 177] width 9 height 9
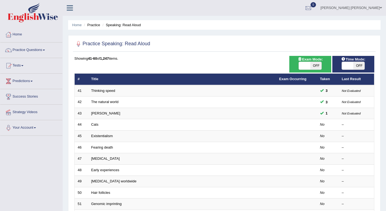
click at [92, 124] on link "Cats" at bounding box center [94, 124] width 7 height 4
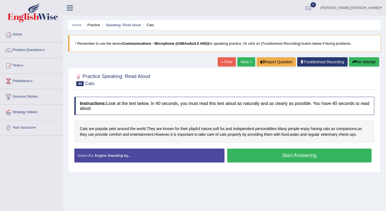
click at [249, 155] on button "Start Answering" at bounding box center [299, 156] width 145 height 14
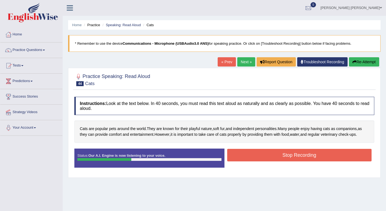
click at [249, 155] on button "Stop Recording" at bounding box center [299, 155] width 145 height 13
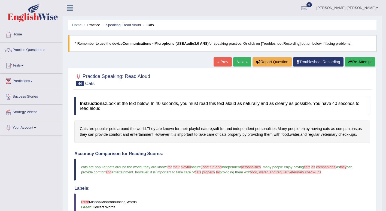
click at [238, 61] on link "Next »" at bounding box center [242, 61] width 18 height 9
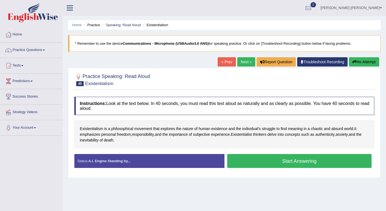
click at [295, 160] on button "Start Answering" at bounding box center [299, 161] width 145 height 14
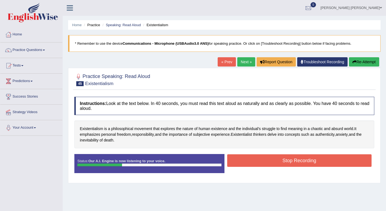
click at [301, 154] on div "Created with Highcharts 7.1.2 Great Too slow Too fast Time Speech pace meter: 0…" at bounding box center [301, 154] width 153 height 0
click at [315, 154] on div "Start Answering" at bounding box center [300, 154] width 150 height 0
click at [315, 161] on button "Stop Recording" at bounding box center [299, 160] width 145 height 13
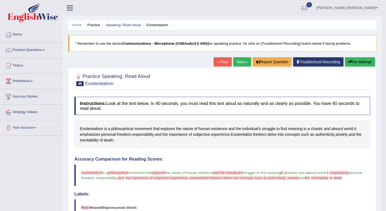
click at [243, 61] on link "Next »" at bounding box center [242, 61] width 18 height 9
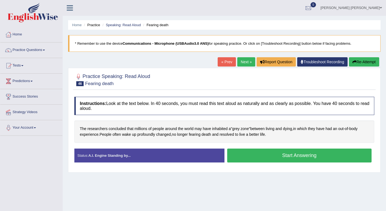
click at [295, 152] on button "Start Answering" at bounding box center [299, 156] width 145 height 14
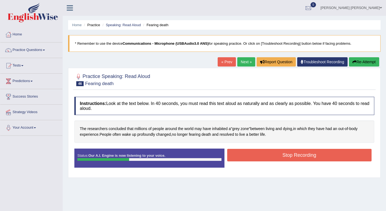
click at [275, 149] on div "Start Answering" at bounding box center [300, 149] width 150 height 0
click at [311, 161] on button "Stop Recording" at bounding box center [299, 155] width 145 height 13
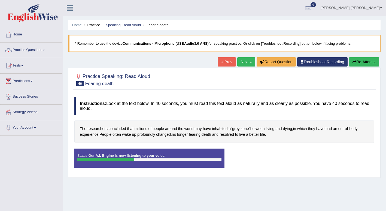
click at [312, 149] on div "Stop Recording" at bounding box center [300, 149] width 150 height 0
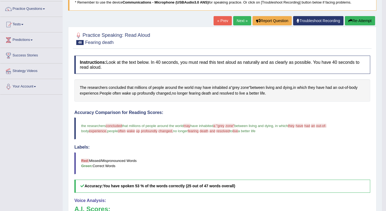
scroll to position [12, 0]
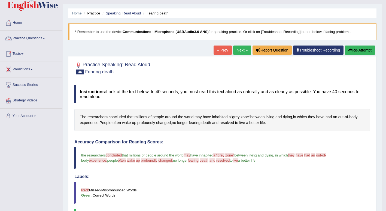
click at [44, 38] on link "Practice Questions" at bounding box center [31, 38] width 62 height 14
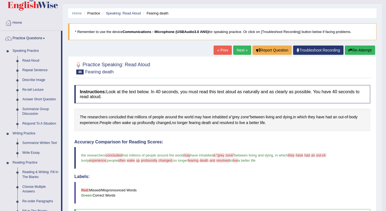
click at [35, 59] on link "Read Aloud" at bounding box center [40, 61] width 41 height 10
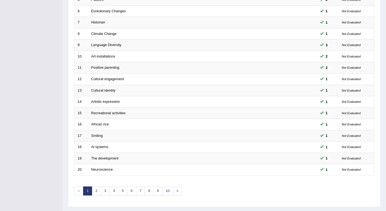
scroll to position [150, 0]
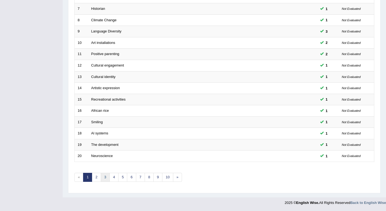
click at [105, 177] on link "3" at bounding box center [105, 177] width 9 height 9
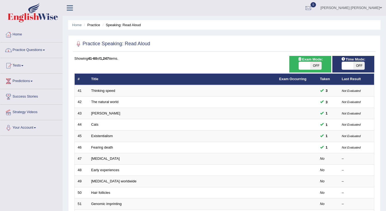
click at [45, 48] on link "Practice Questions" at bounding box center [31, 50] width 62 height 14
